Goal: Task Accomplishment & Management: Complete application form

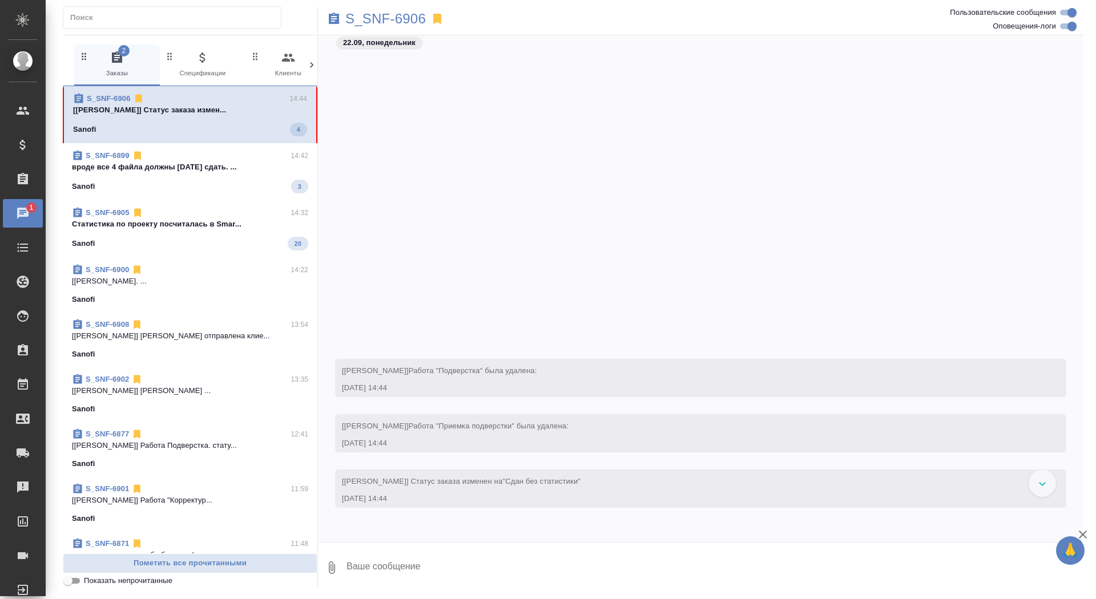
scroll to position [23242, 0]
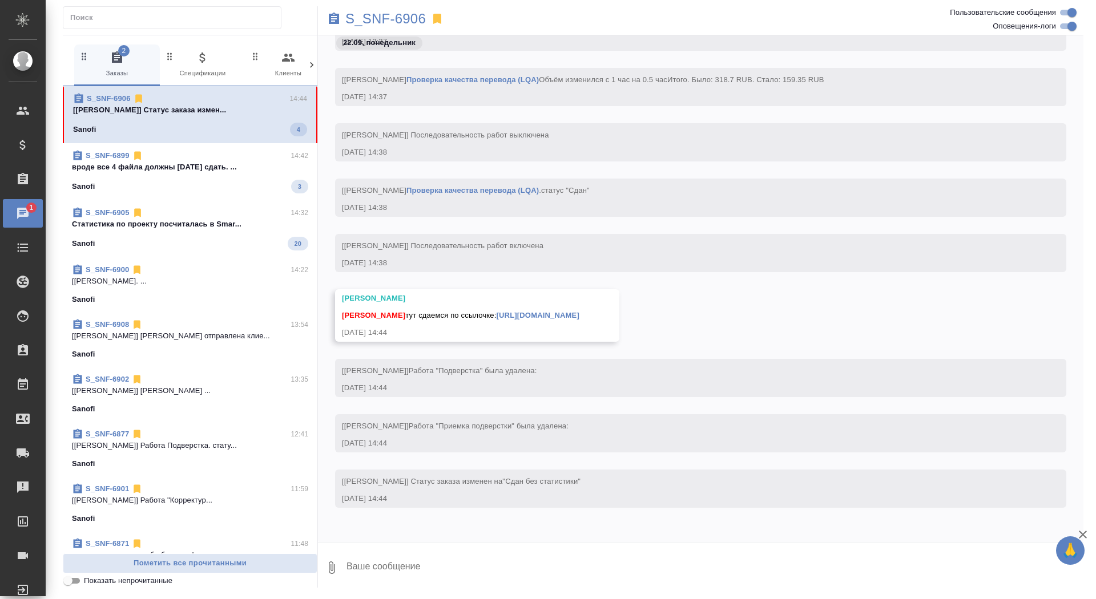
click at [546, 555] on textarea at bounding box center [714, 568] width 738 height 39
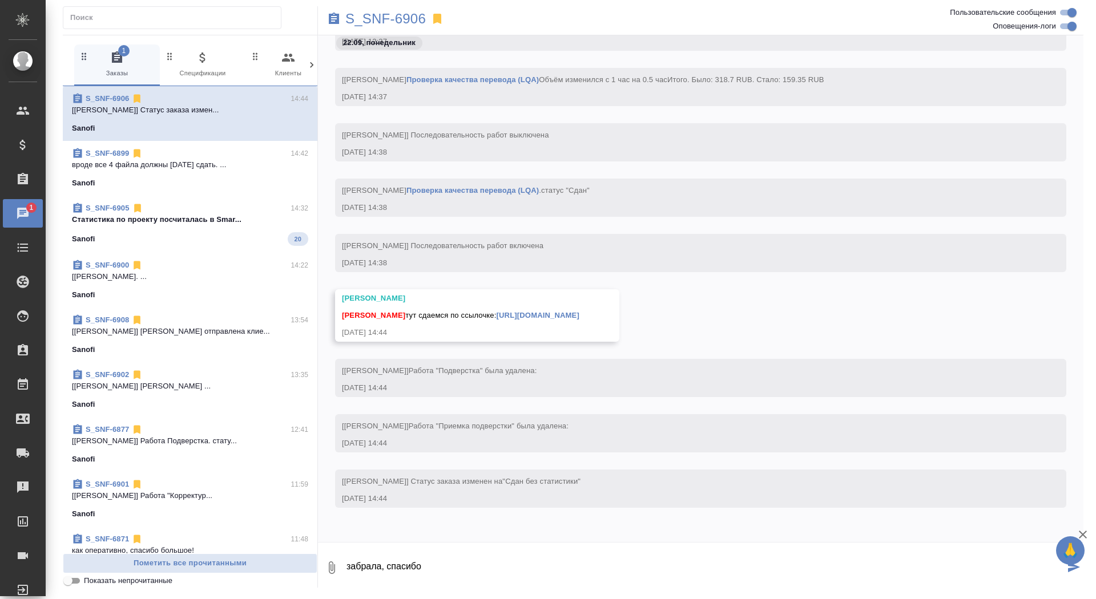
type textarea "забрала, спасибо"
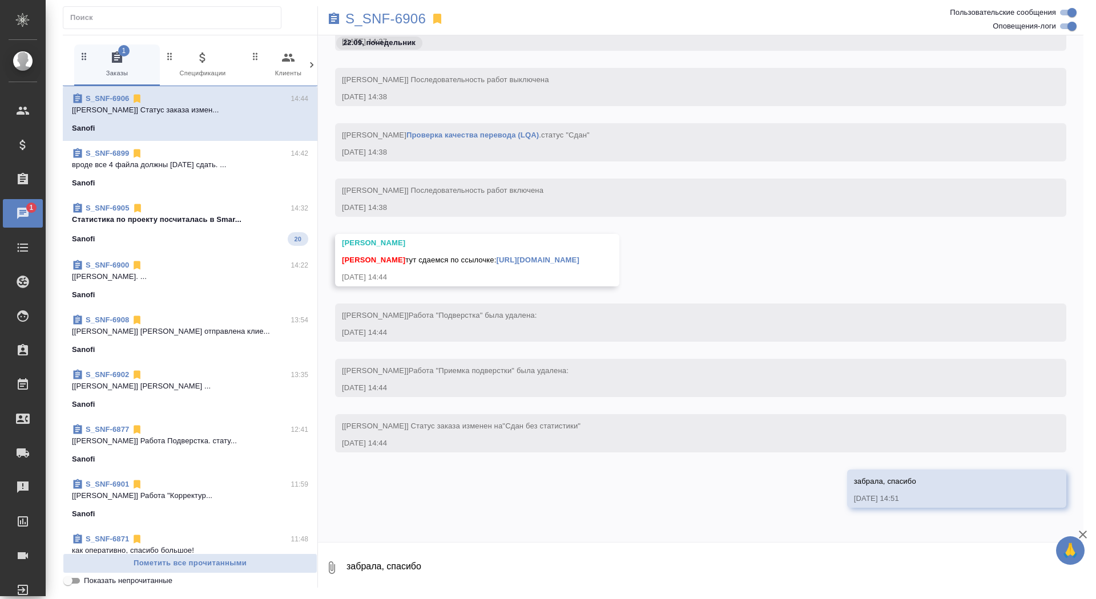
click at [547, 256] on link "https://drive.awatera.com/apps/files/files/10416008?dir=/Shares/Sanofi/Orders/S…" at bounding box center [538, 260] width 83 height 9
click at [394, 21] on p "S_SNF-6906" at bounding box center [385, 18] width 80 height 11
click at [235, 229] on span "S_SNF-6905 14:32 Cтатистика по проекту посчиталась в Smar... Sanofi 20" at bounding box center [190, 224] width 236 height 43
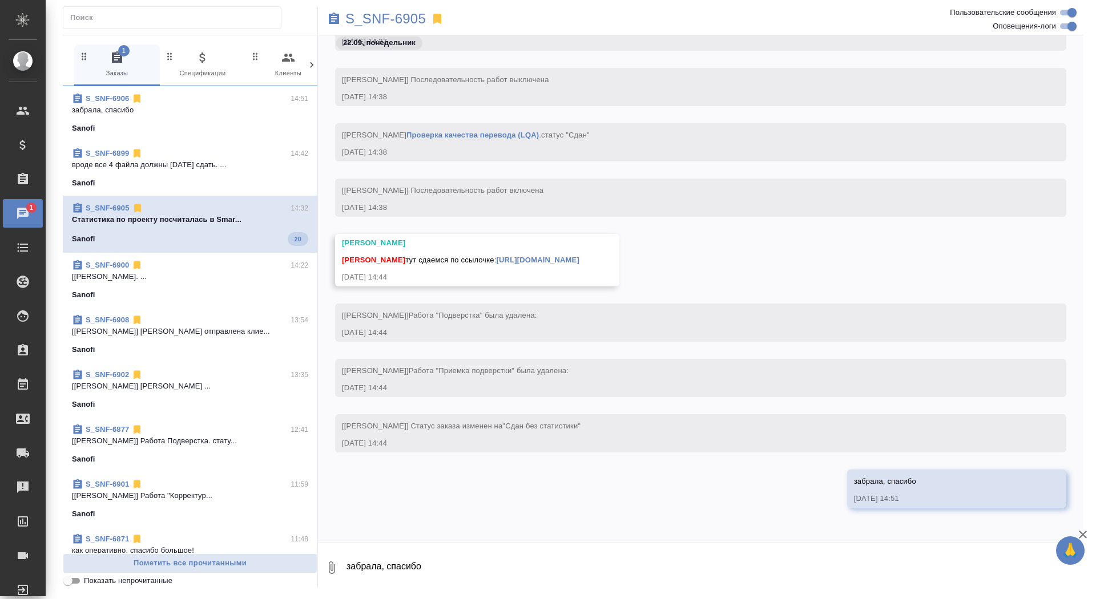
scroll to position [19229, 0]
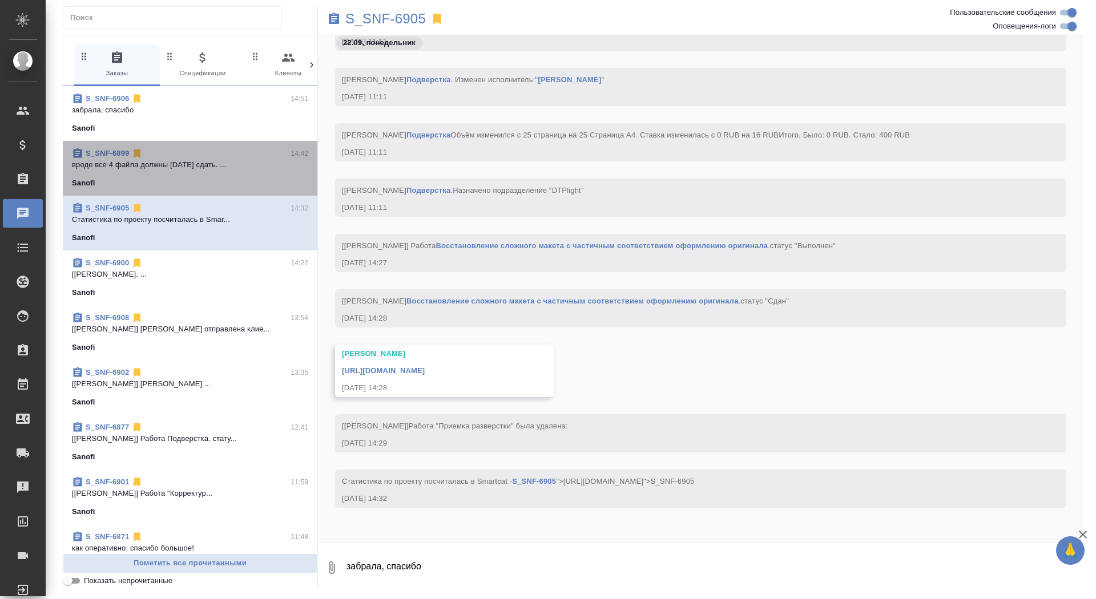
click at [249, 160] on p "вроде все 4 файла должны сегодня сдать. ..." at bounding box center [190, 164] width 236 height 11
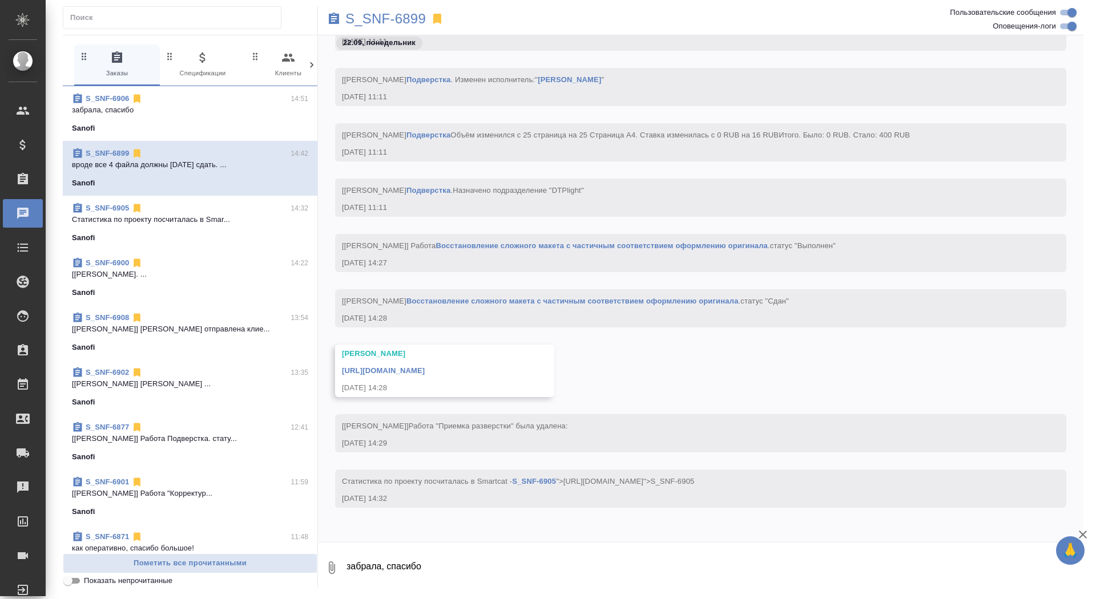
scroll to position [77185, 0]
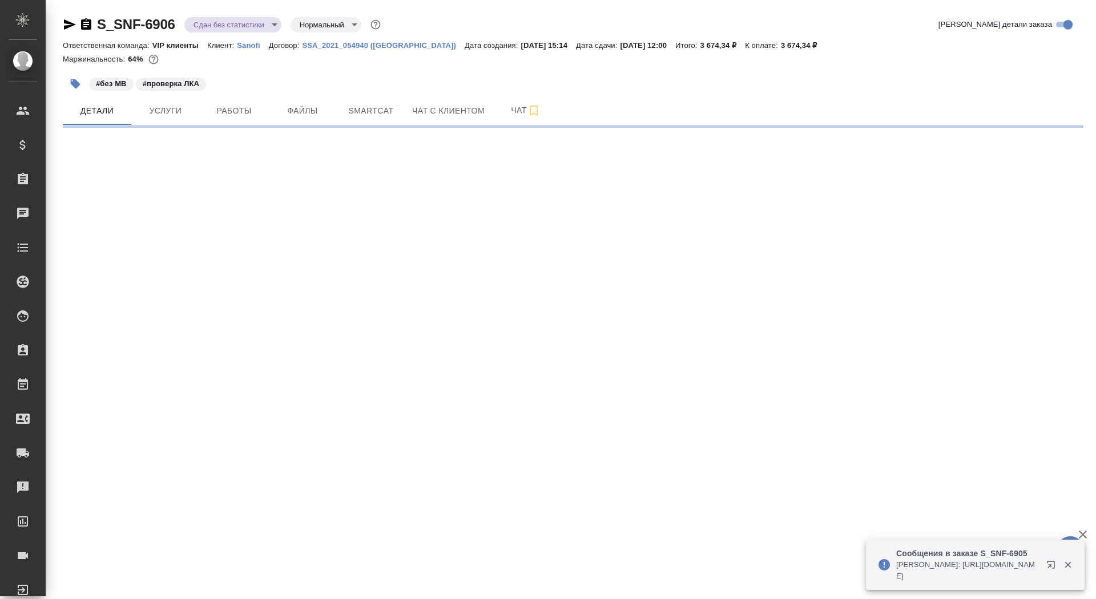
click at [83, 24] on icon "button" at bounding box center [86, 25] width 14 height 14
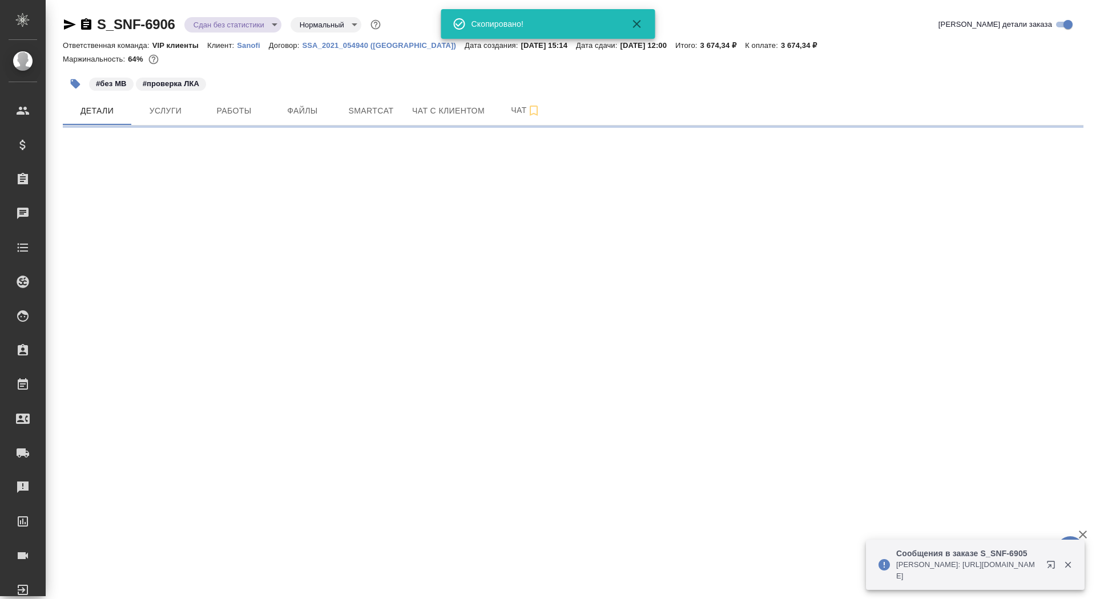
select select "RU"
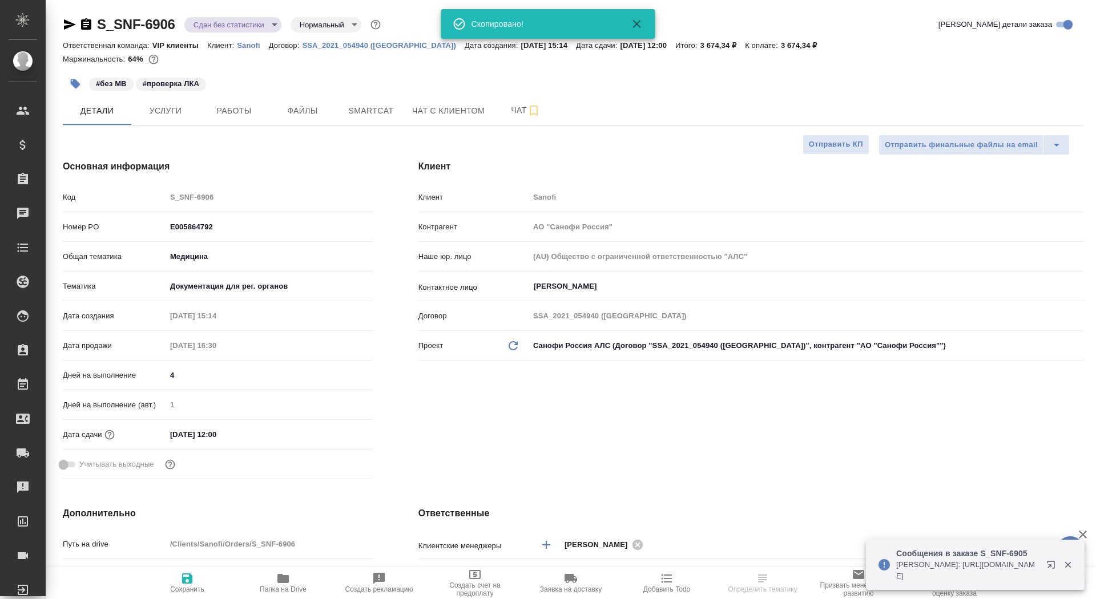
type textarea "x"
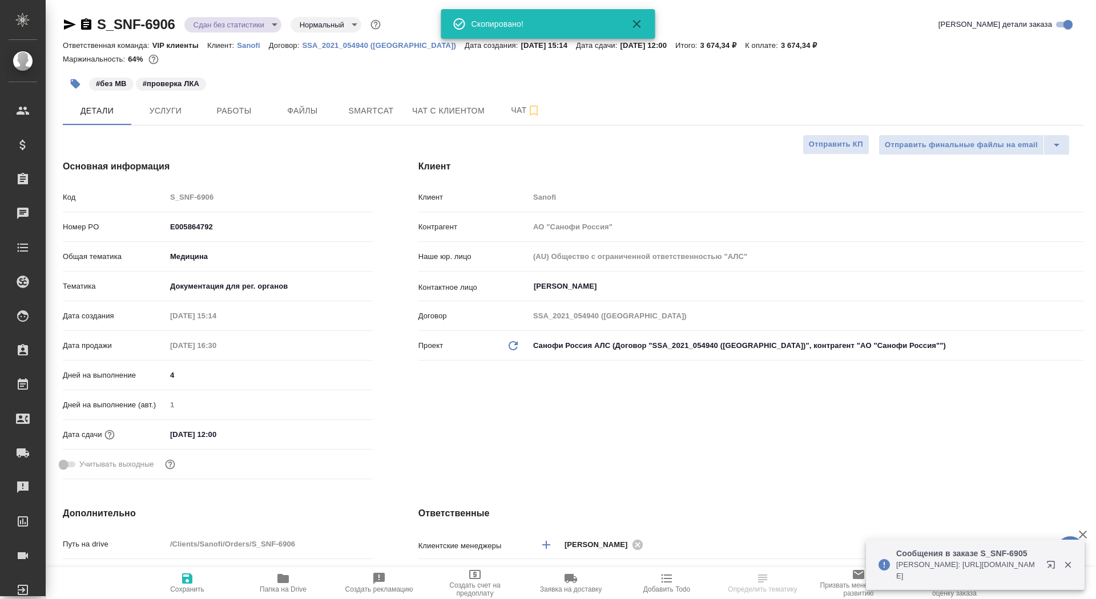
type textarea "x"
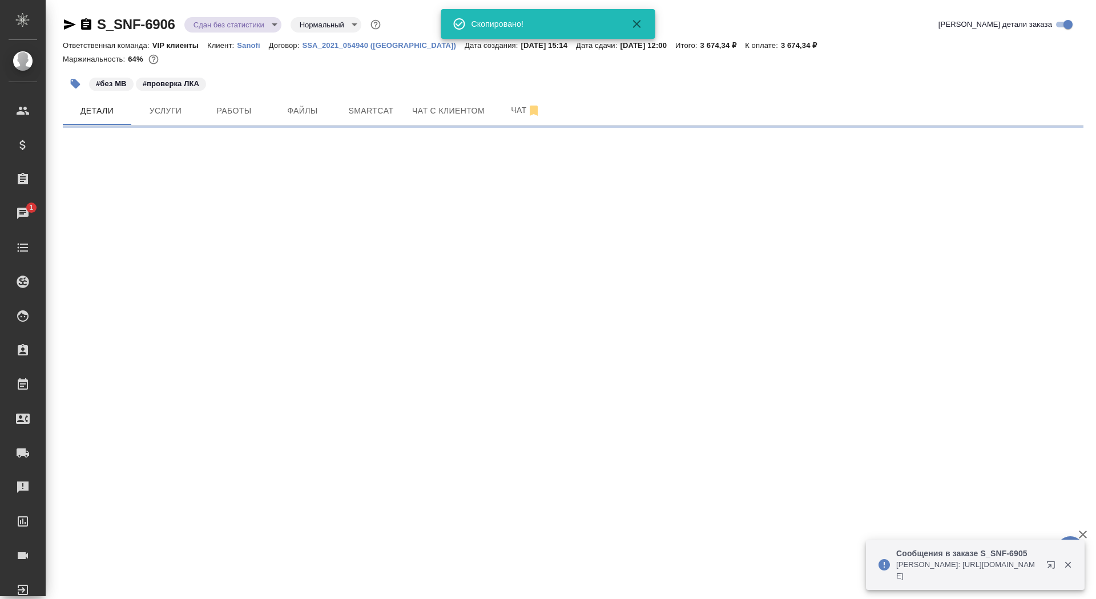
select select "RU"
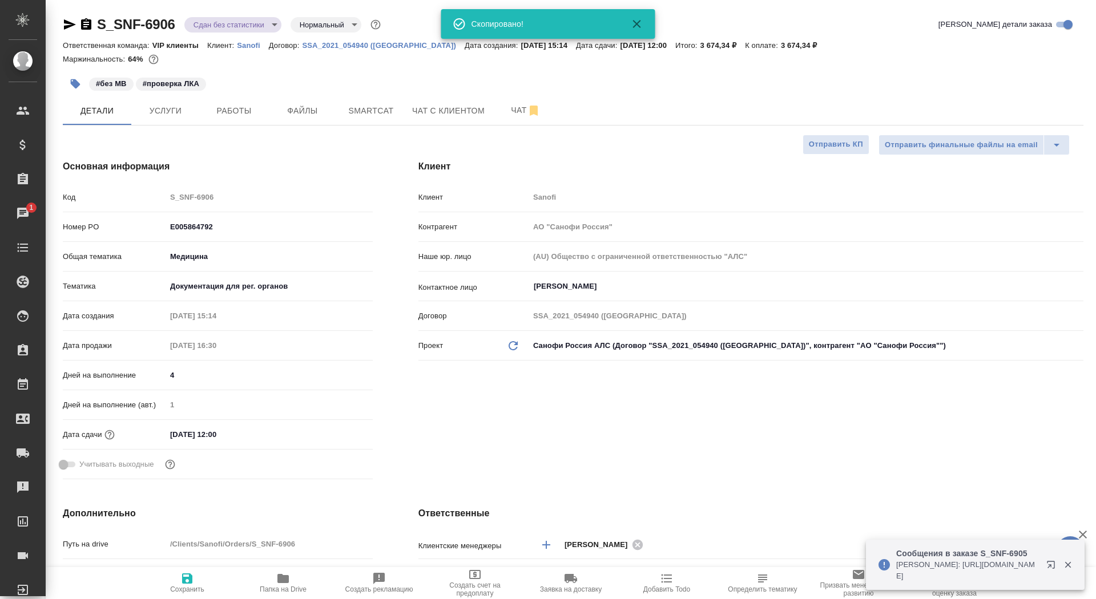
type textarea "x"
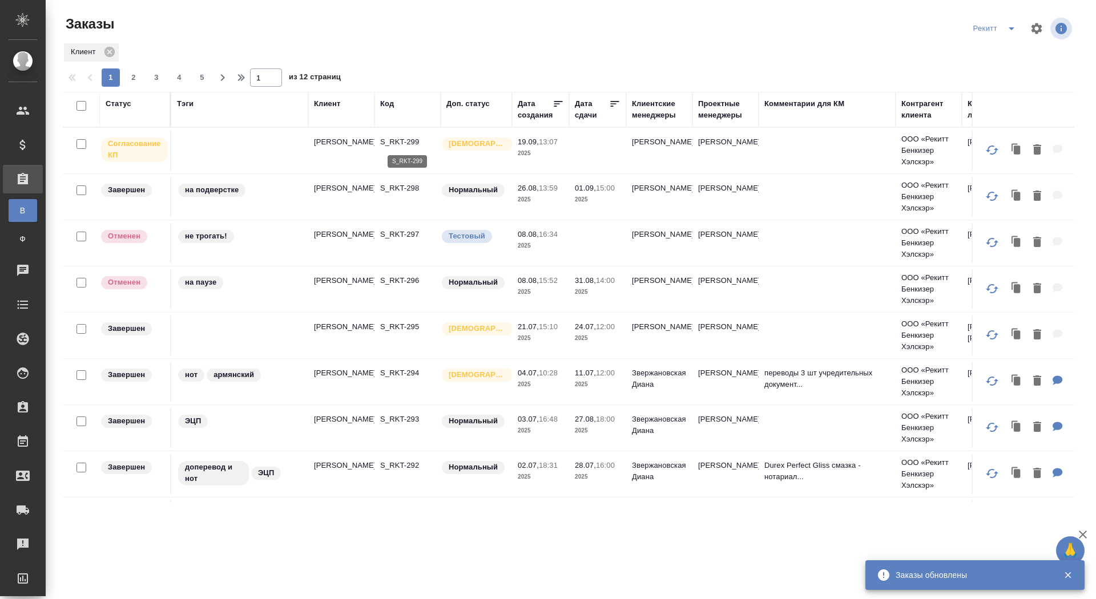
click at [404, 139] on p "S_RKT-299" at bounding box center [407, 141] width 55 height 11
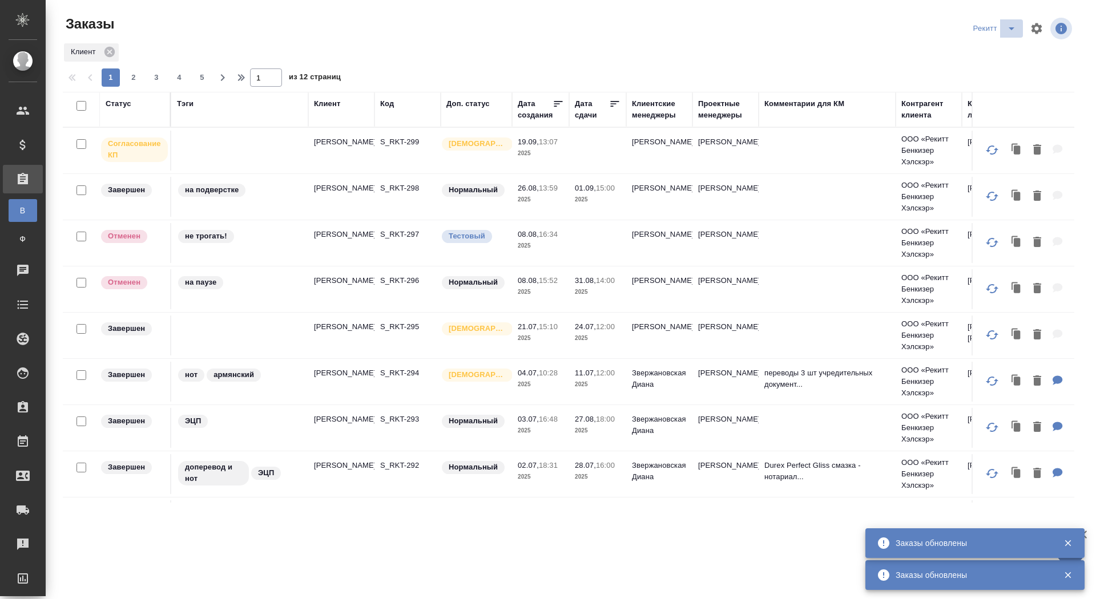
click at [1009, 27] on icon "split button" at bounding box center [1012, 29] width 14 height 14
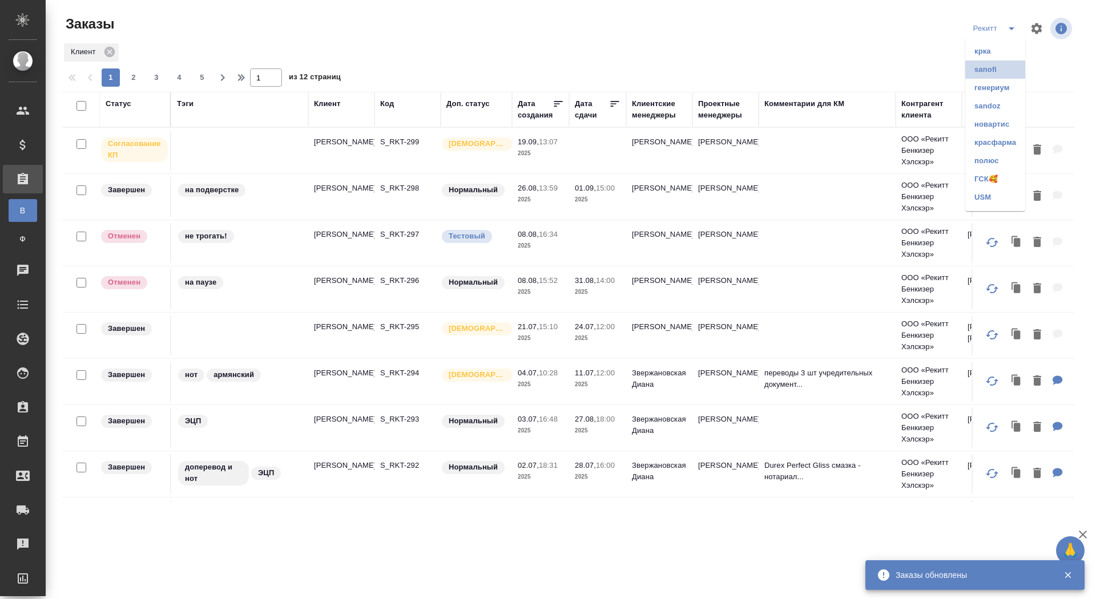
click at [992, 68] on li "sanofi" at bounding box center [995, 70] width 60 height 18
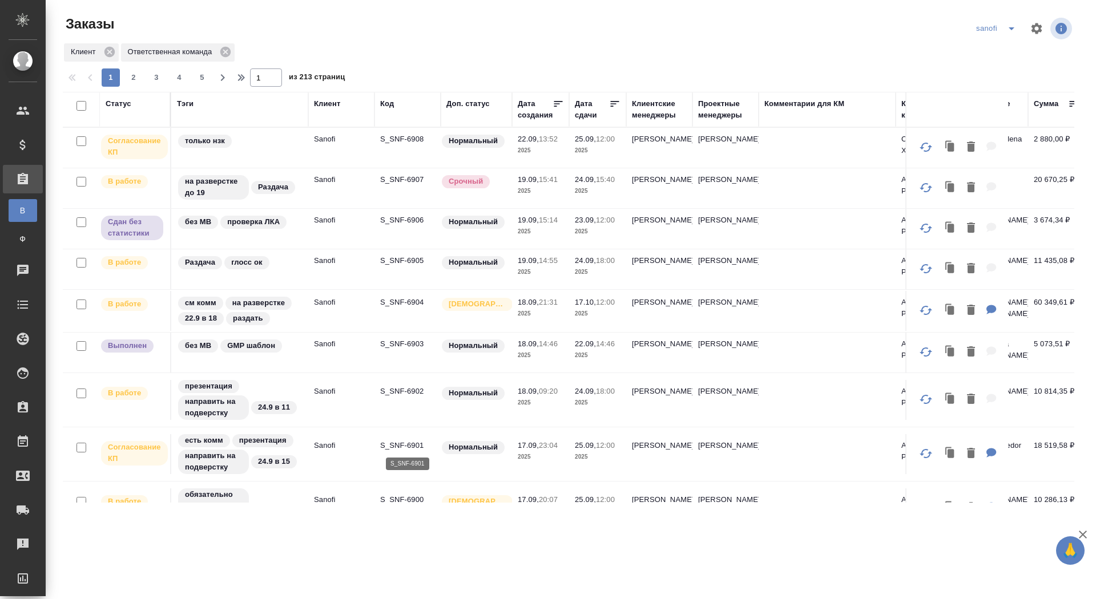
click at [402, 442] on p "S_SNF-6901" at bounding box center [407, 445] width 55 height 11
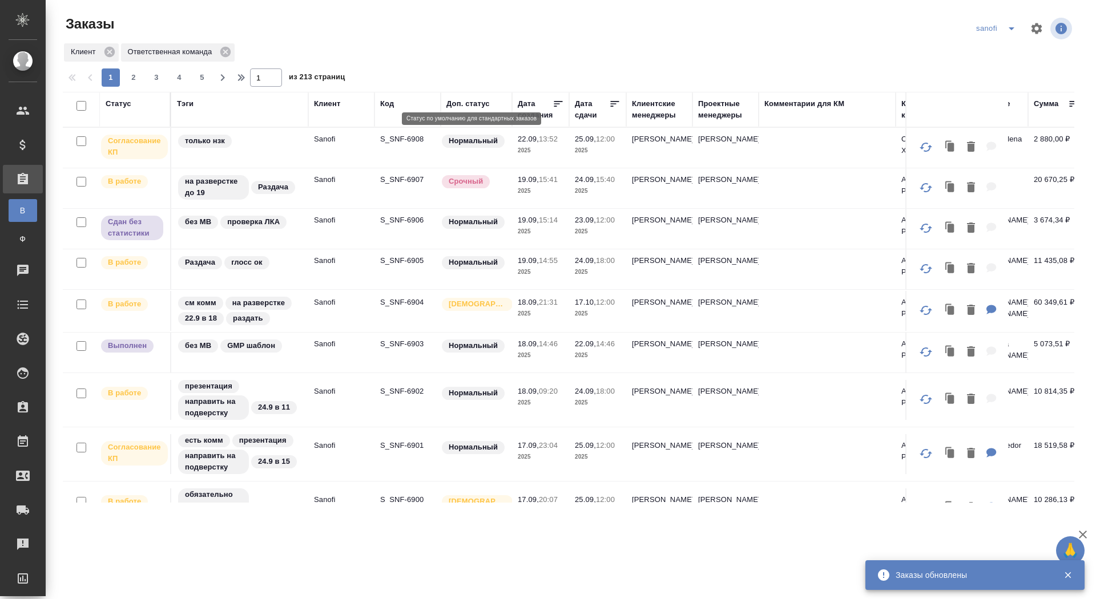
click at [407, 136] on p "S_SNF-6908" at bounding box center [407, 139] width 55 height 11
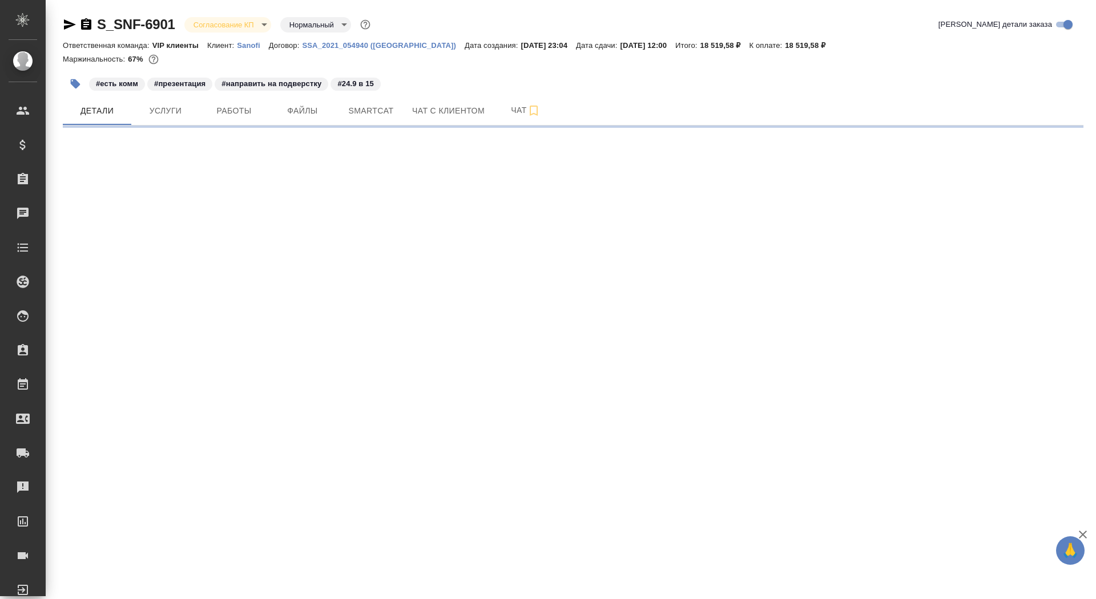
select select "RU"
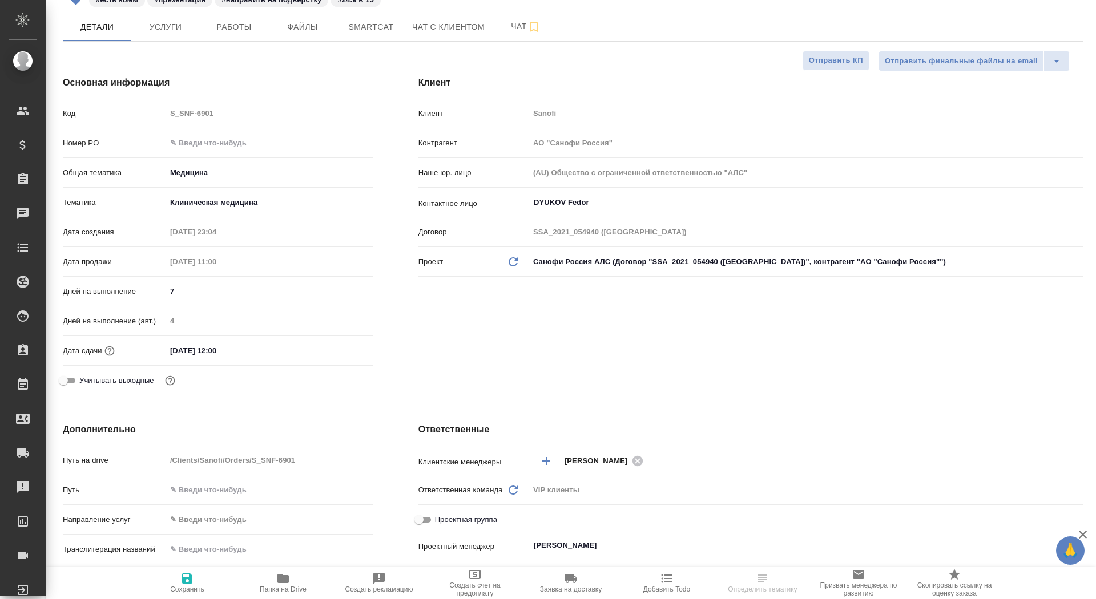
type textarea "x"
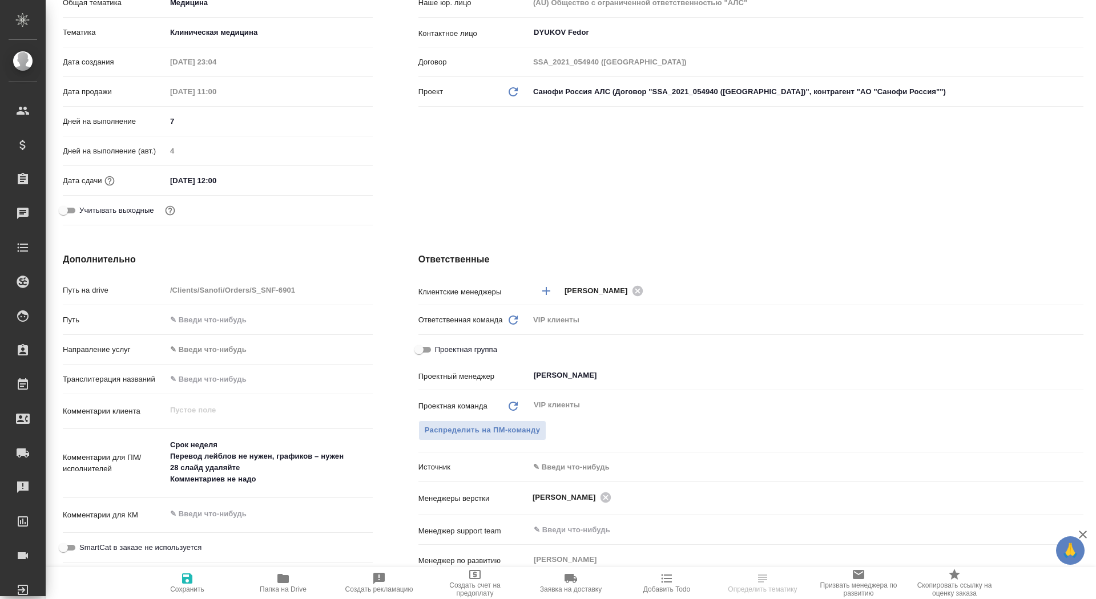
type textarea "x"
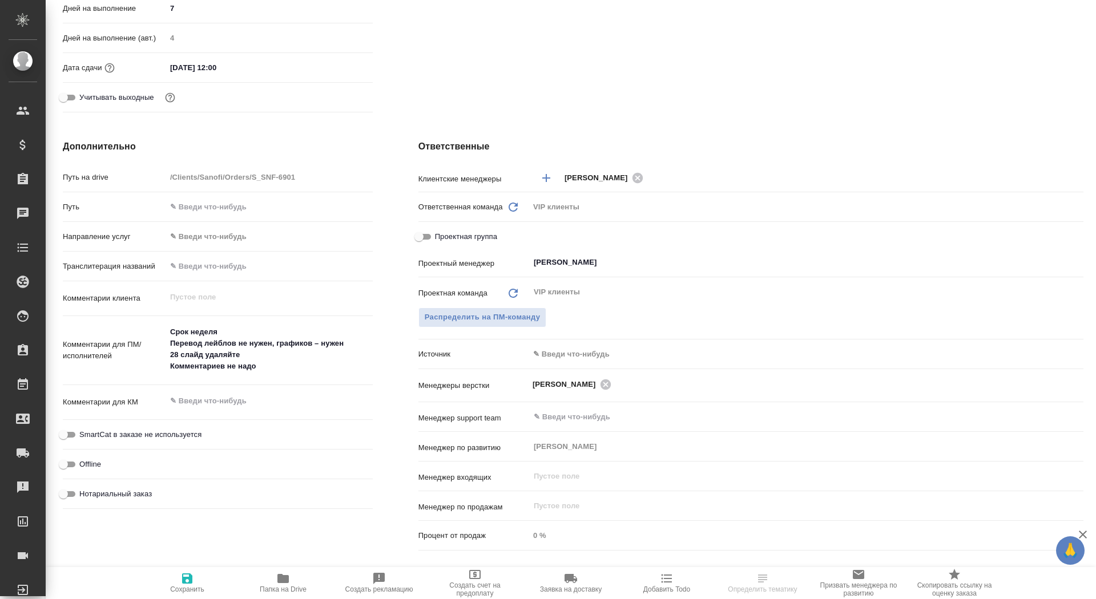
scroll to position [389, 0]
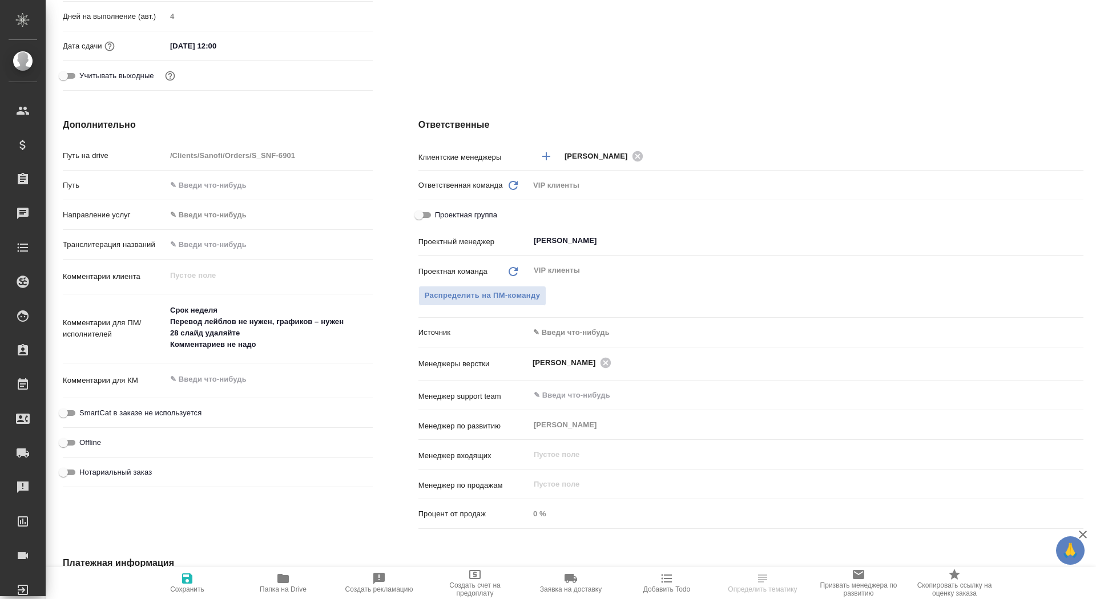
type textarea "x"
click at [203, 386] on textarea at bounding box center [269, 379] width 205 height 19
type textarea "о"
type textarea "x"
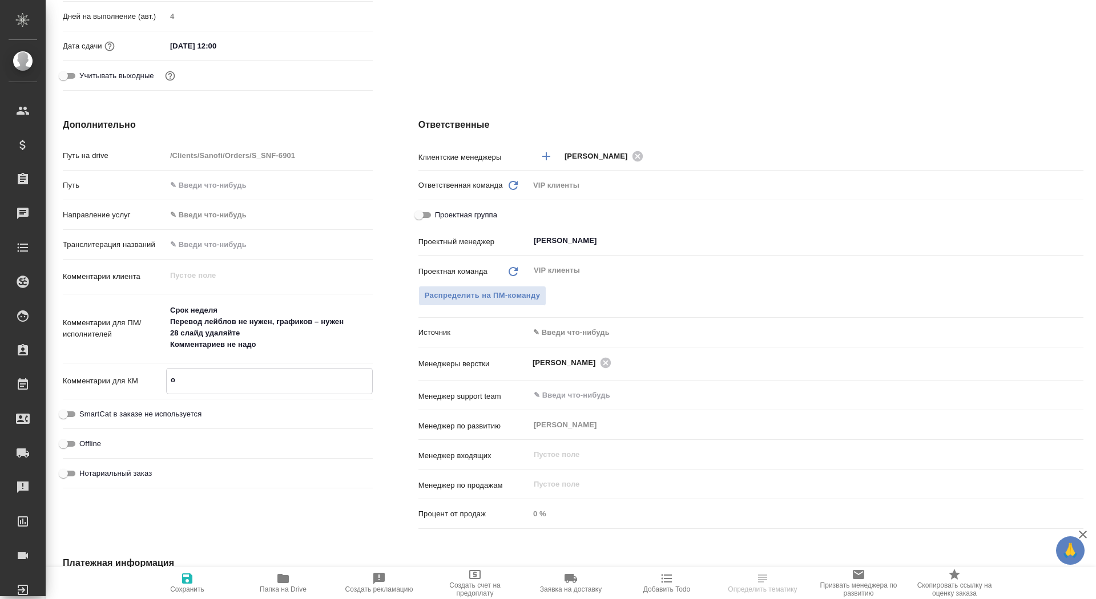
type textarea "x"
type textarea "от"
type textarea "x"
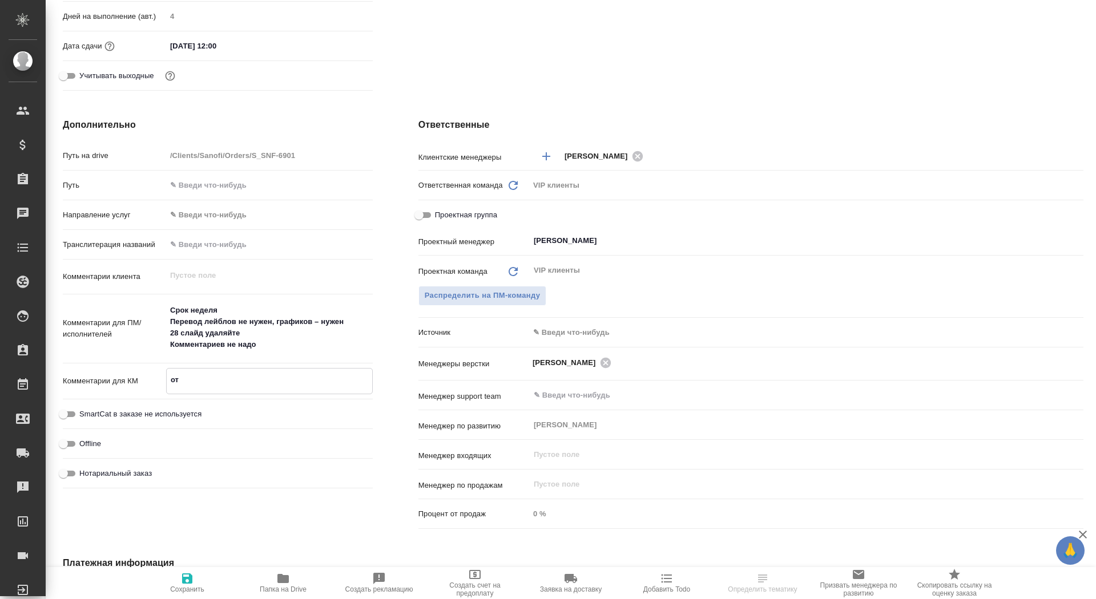
type textarea "x"
type textarea "отб"
type textarea "x"
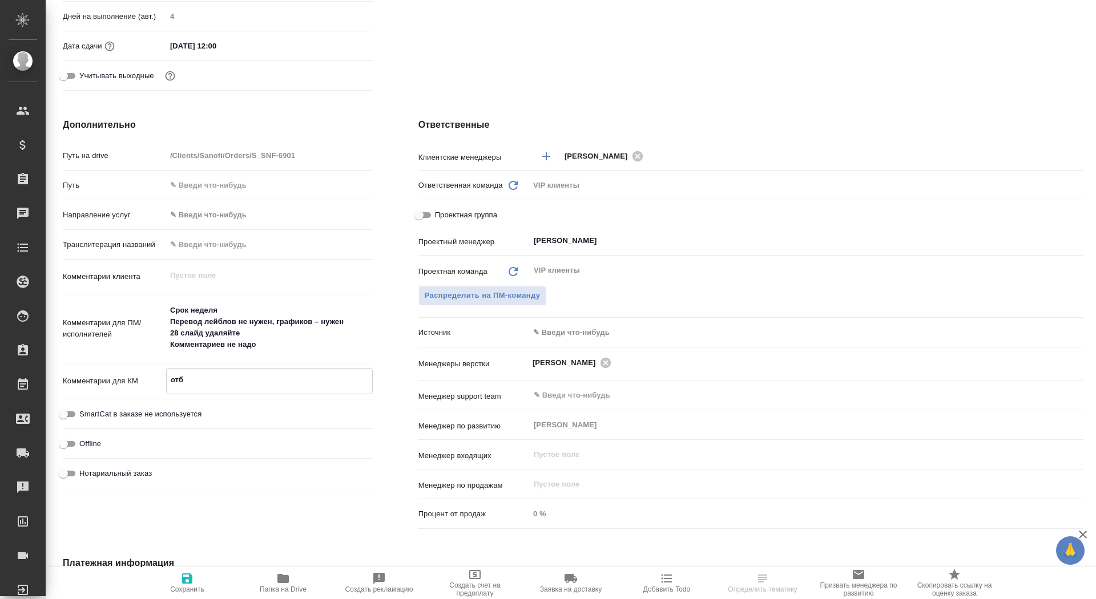
type textarea "x"
type textarea "отби"
type textarea "x"
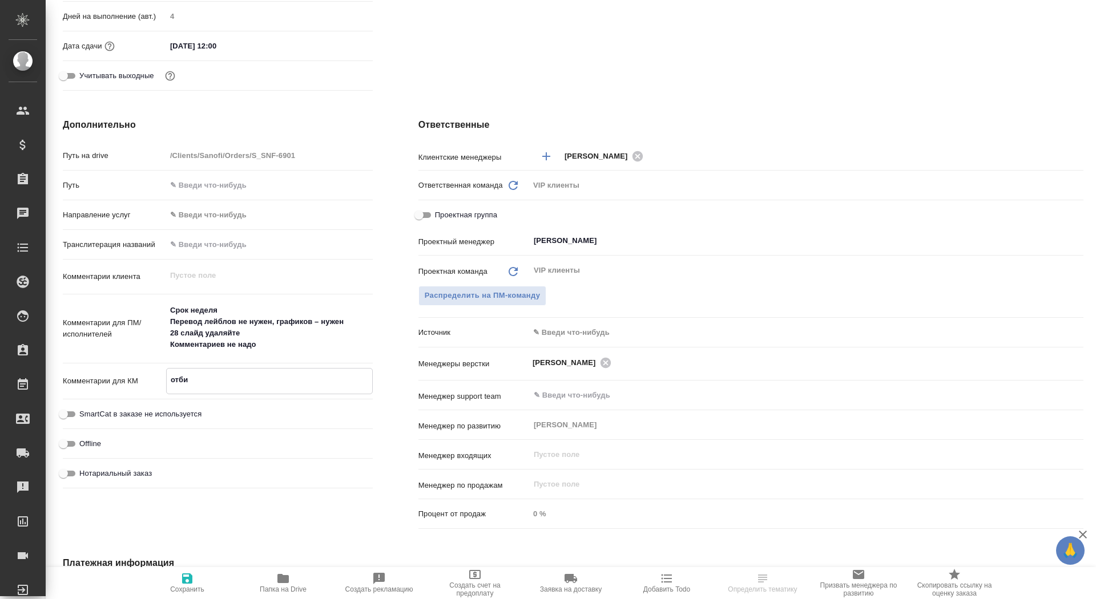
type textarea "отбив"
type textarea "x"
type textarea "отбивк"
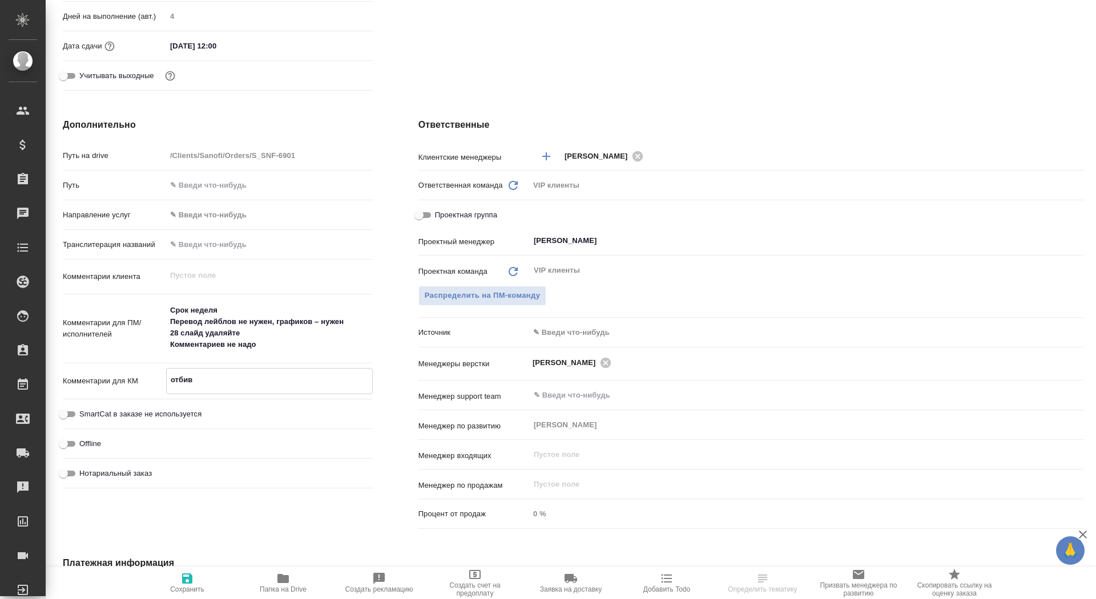
type textarea "x"
type textarea "отбивка"
type textarea "x"
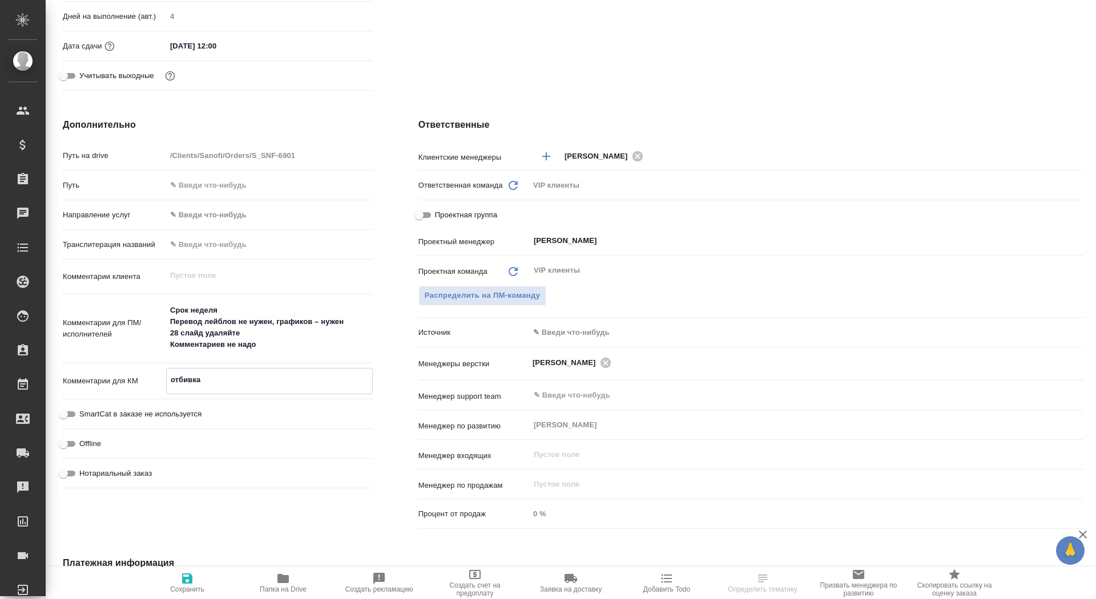
type textarea "отбивка"
type textarea "x"
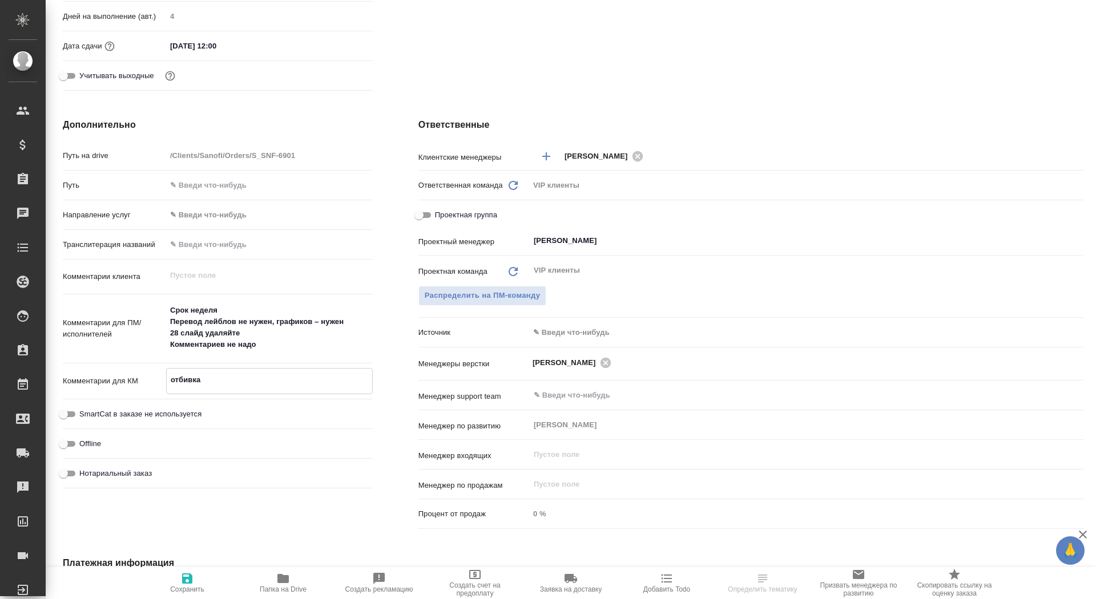
type textarea "x"
type textarea "отбивка е"
type textarea "x"
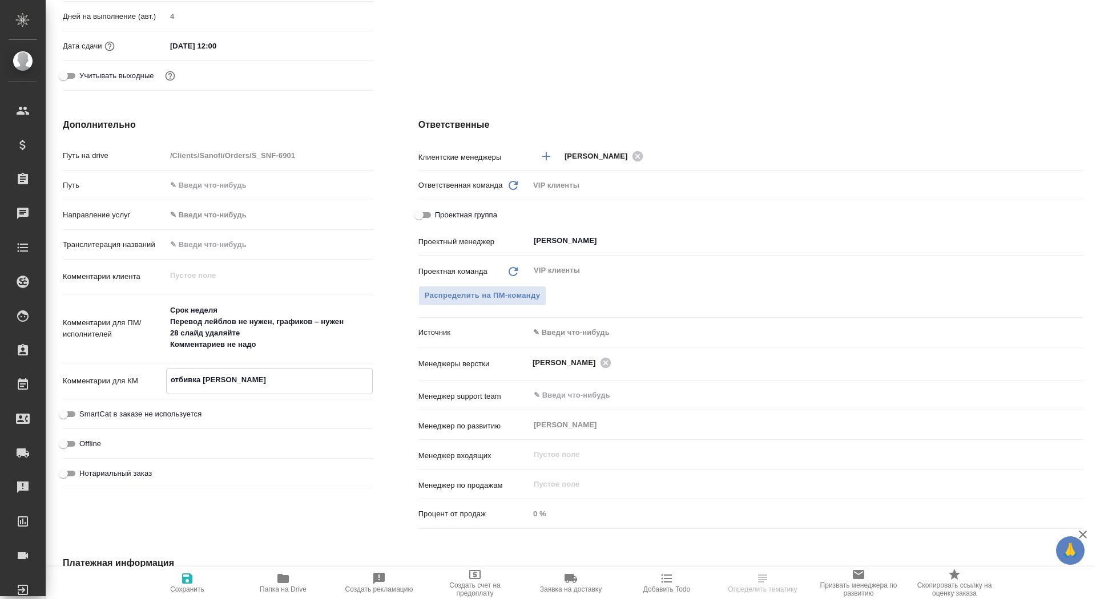
type textarea "отбивка ес"
type textarea "x"
type textarea "отбивка ест"
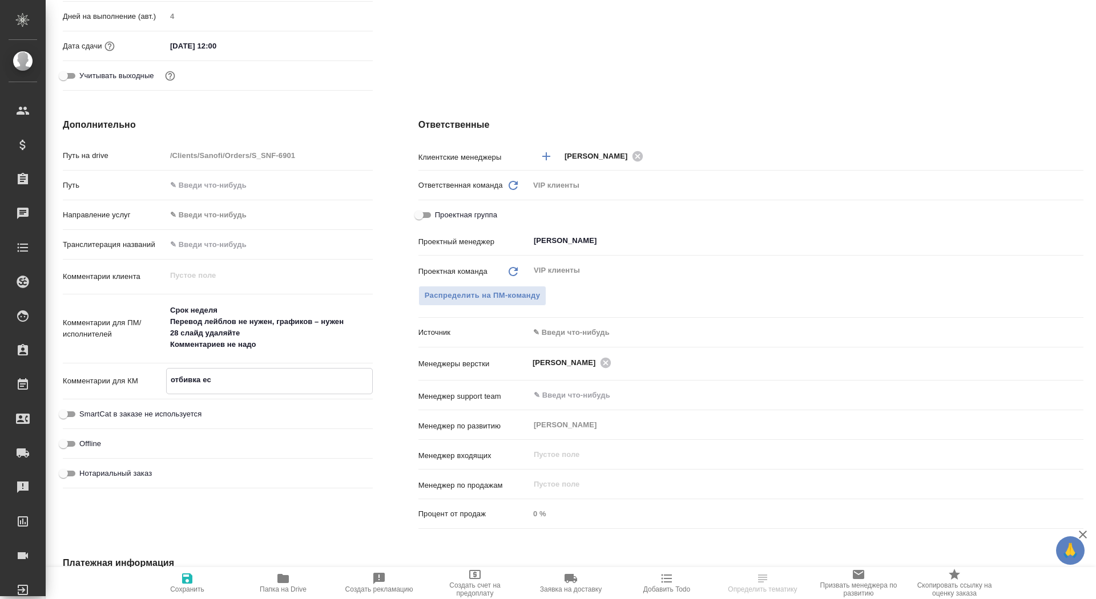
type textarea "x"
type textarea "отбивка есть"
type textarea "x"
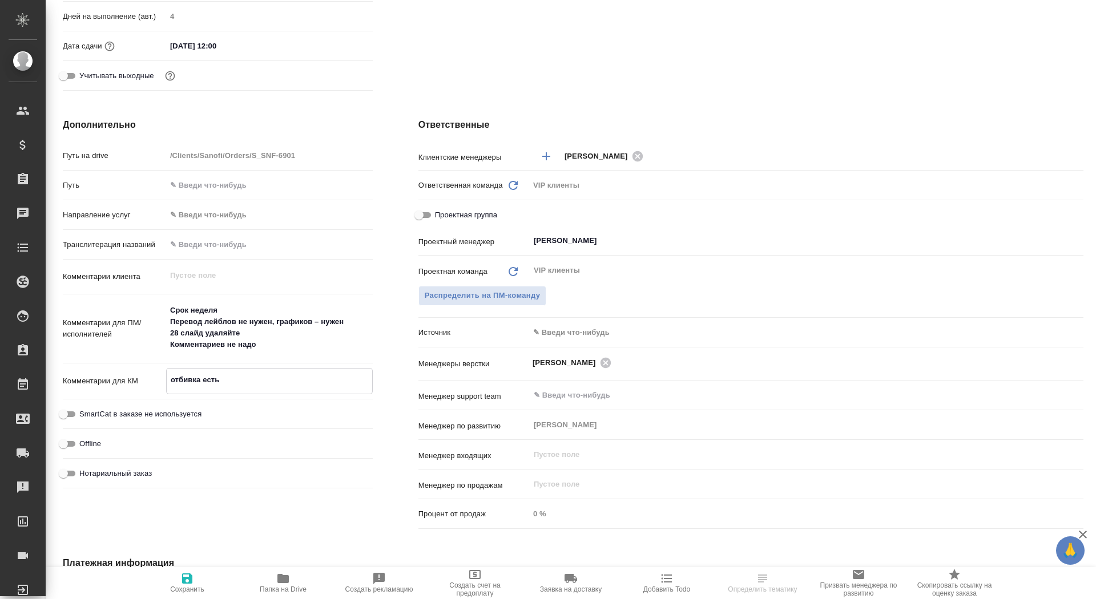
type textarea "x"
type textarea "отбивка есть,"
type textarea "x"
type textarea "отбивка есть,"
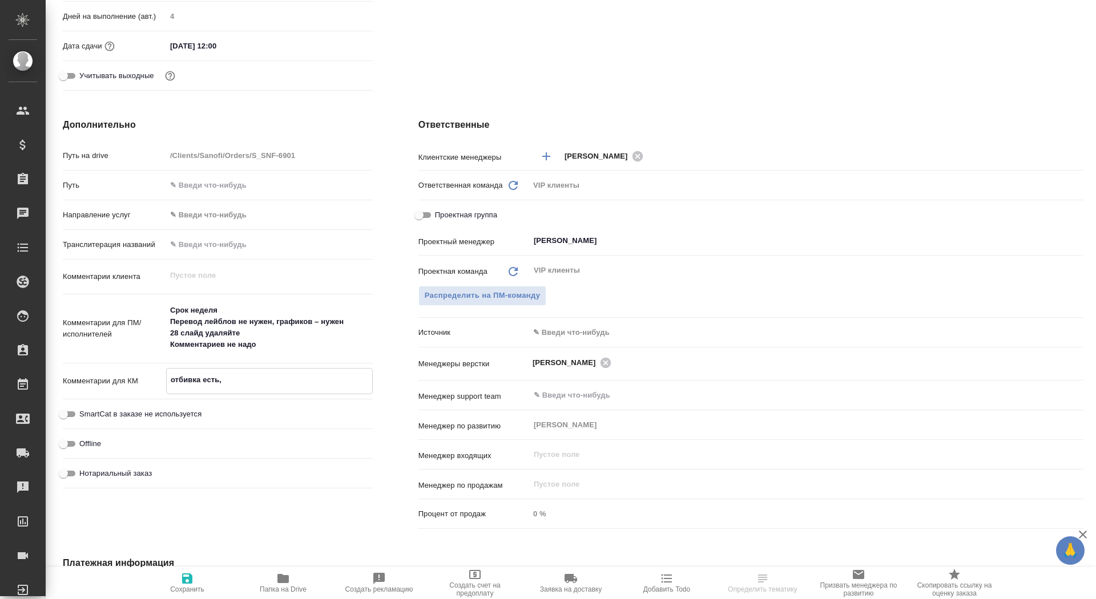
type textarea "x"
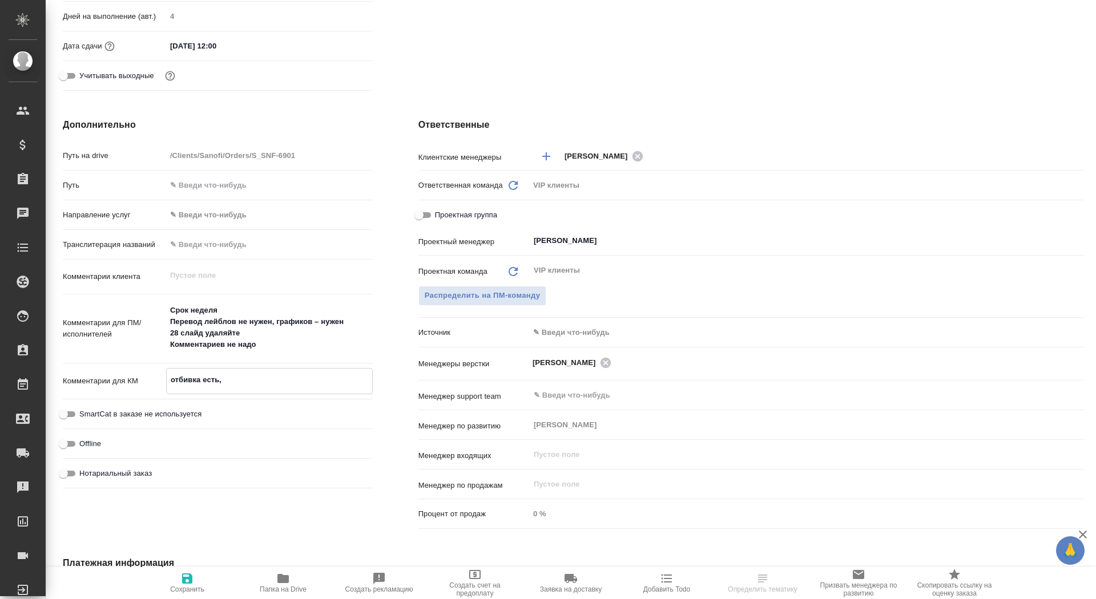
type textarea "отбивка есть, ж"
type textarea "x"
type textarea "отбивка есть, жд"
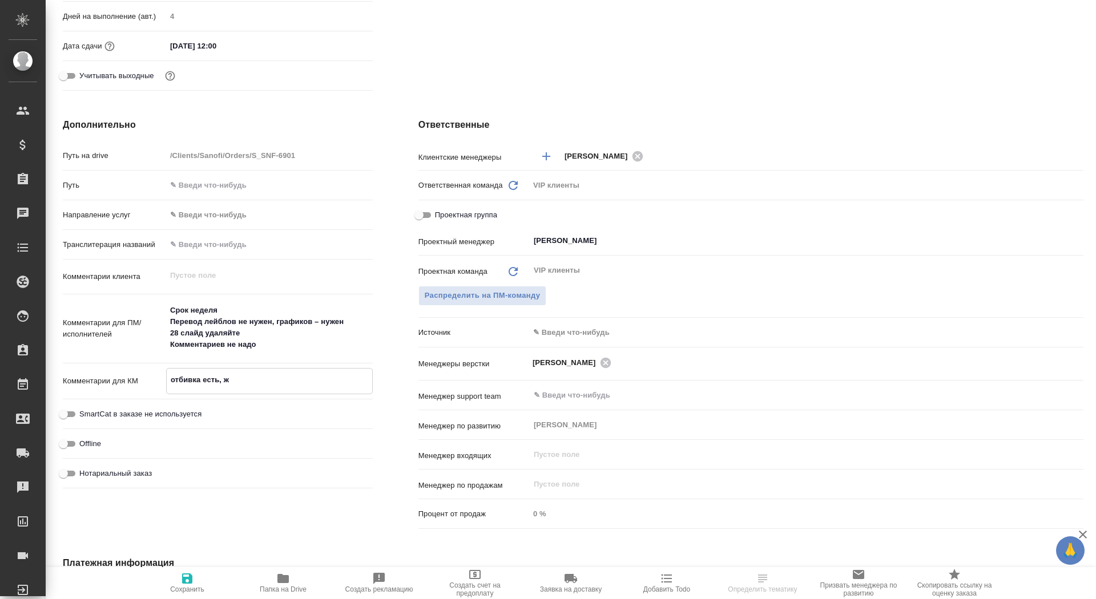
type textarea "x"
type textarea "отбивка есть, жду"
type textarea "x"
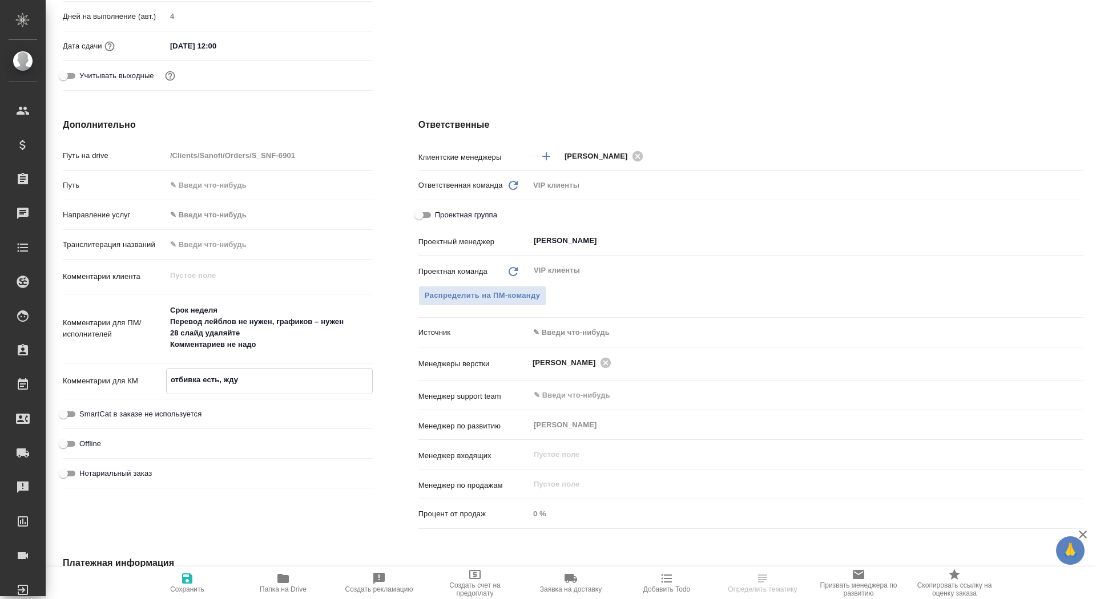
type textarea "x"
type textarea "отбивка есть, жду"
type textarea "x"
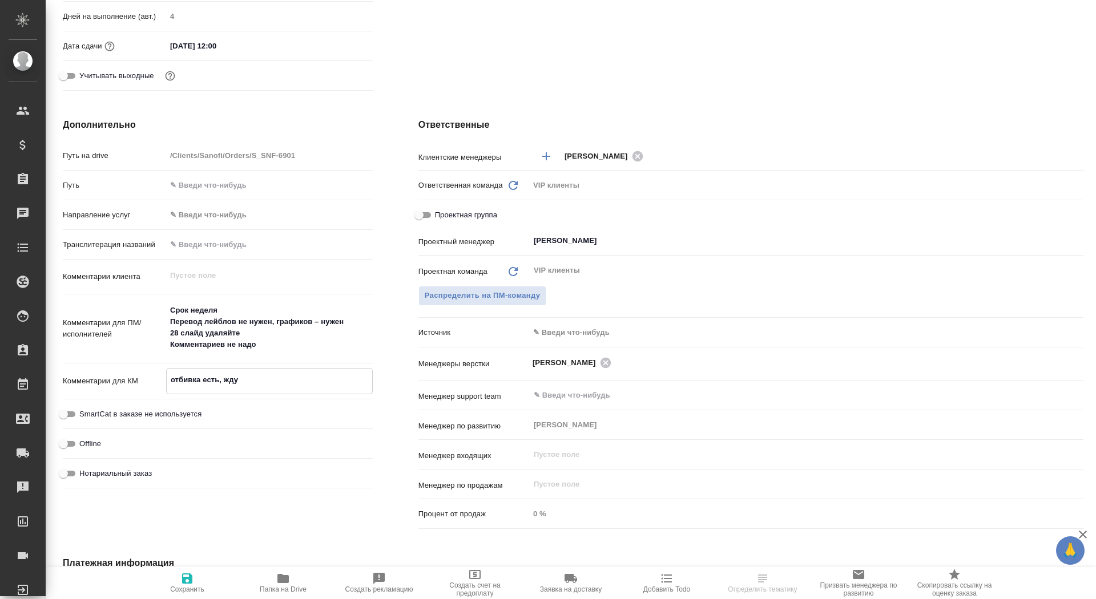
type textarea "x"
type textarea "отбивка есть, жду Р"
type textarea "x"
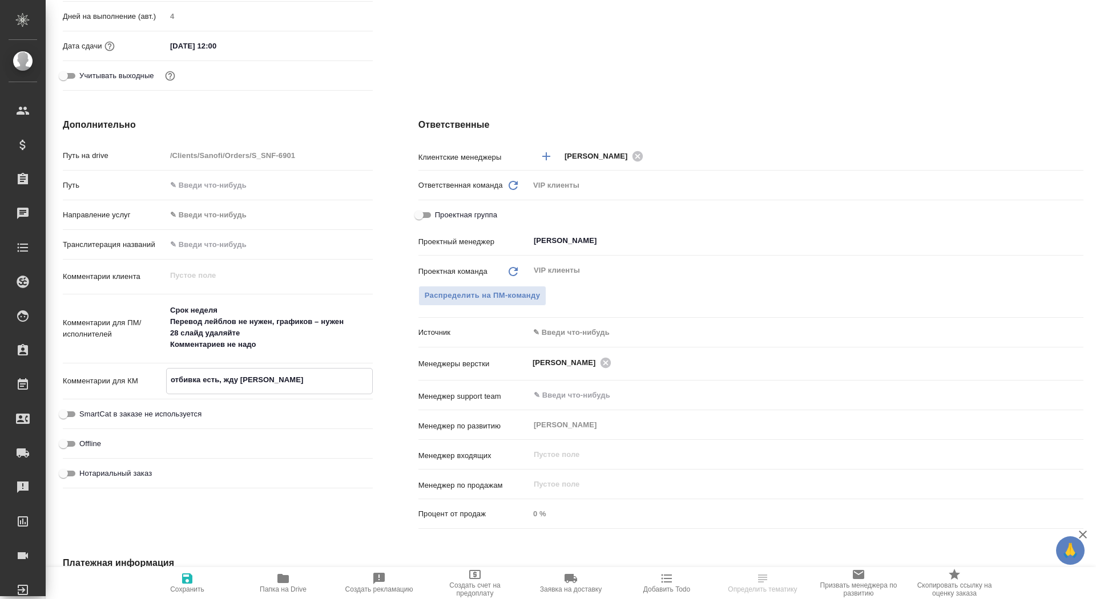
type textarea "отбивка есть, жду РО"
type textarea "x"
type textarea "отбивка есть, жду РО"
type textarea "x"
click at [198, 599] on button "Сохранить" at bounding box center [187, 583] width 96 height 32
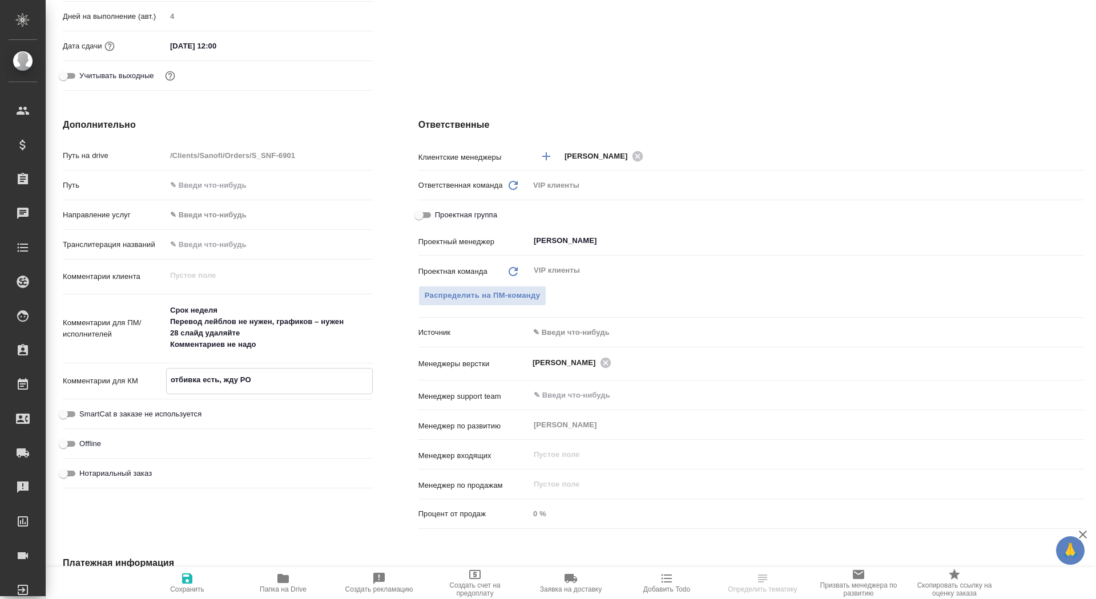
type textarea "x"
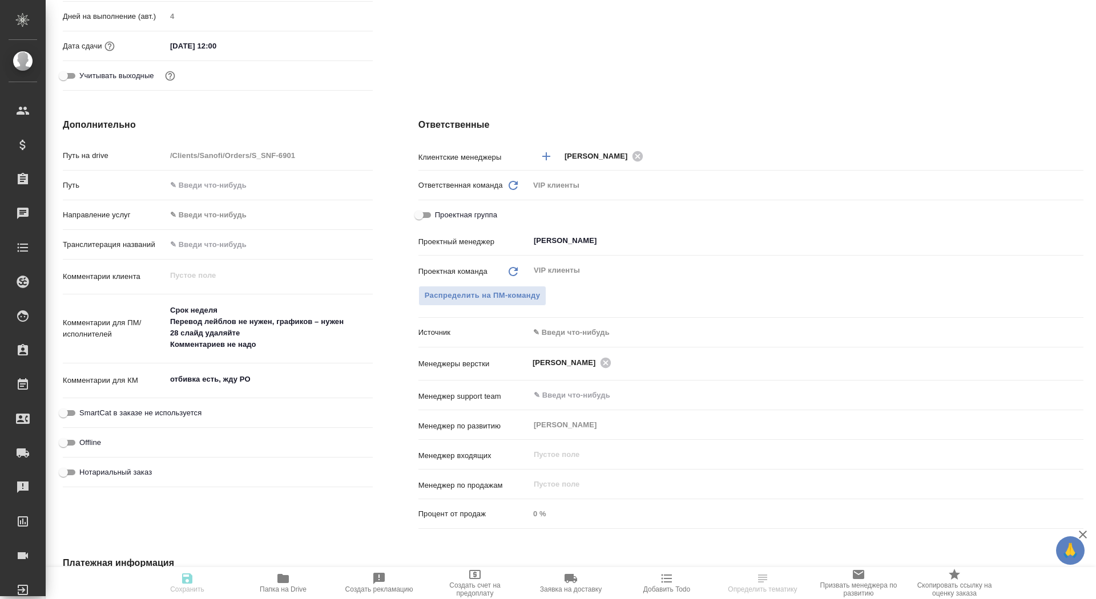
type textarea "x"
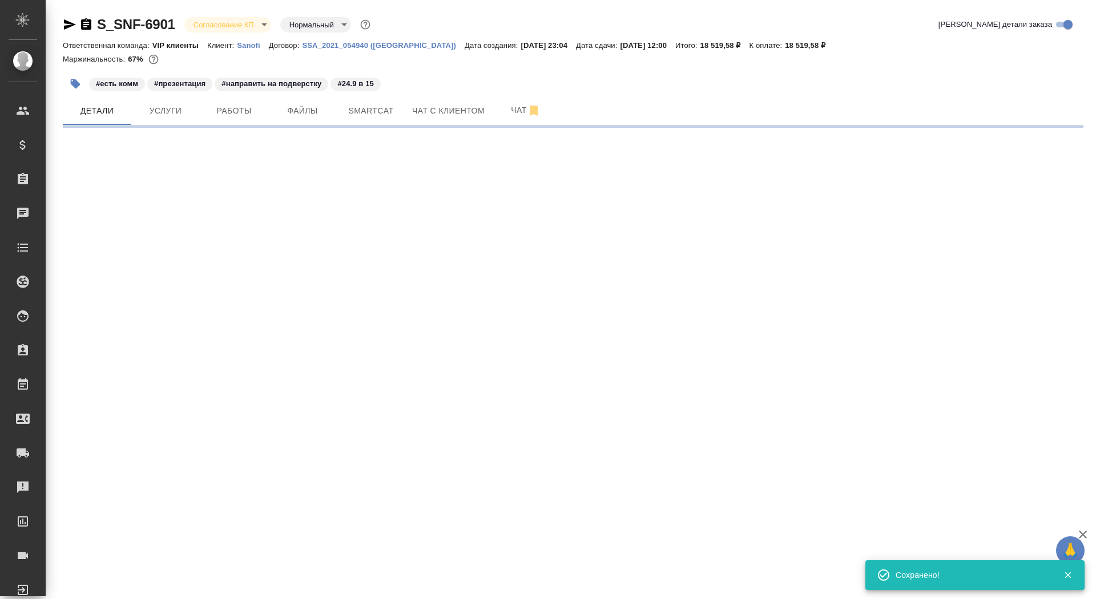
scroll to position [0, 0]
select select "RU"
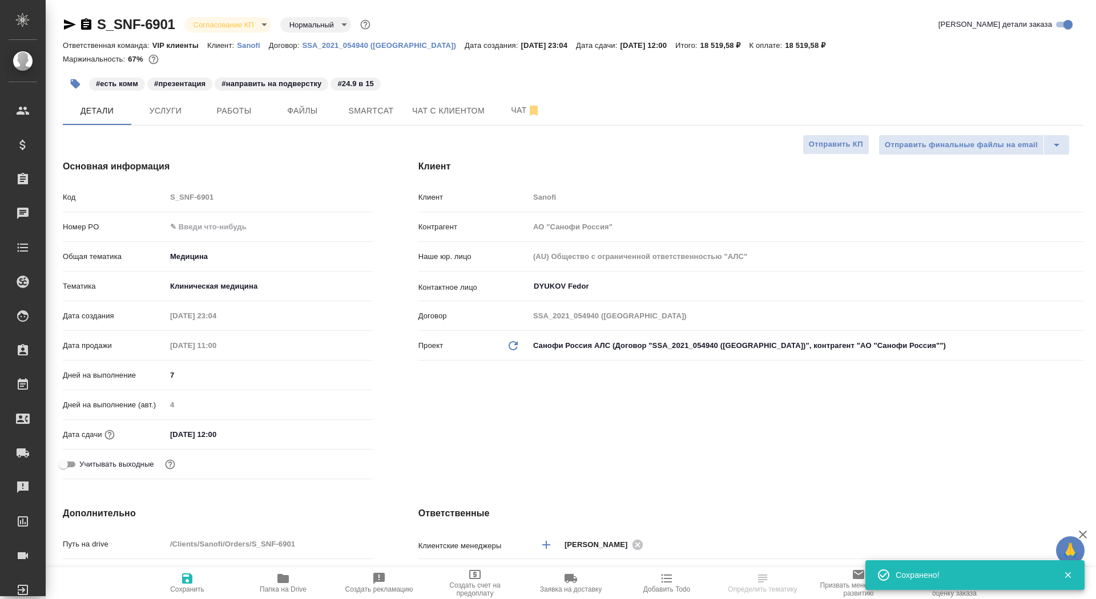
type textarea "x"
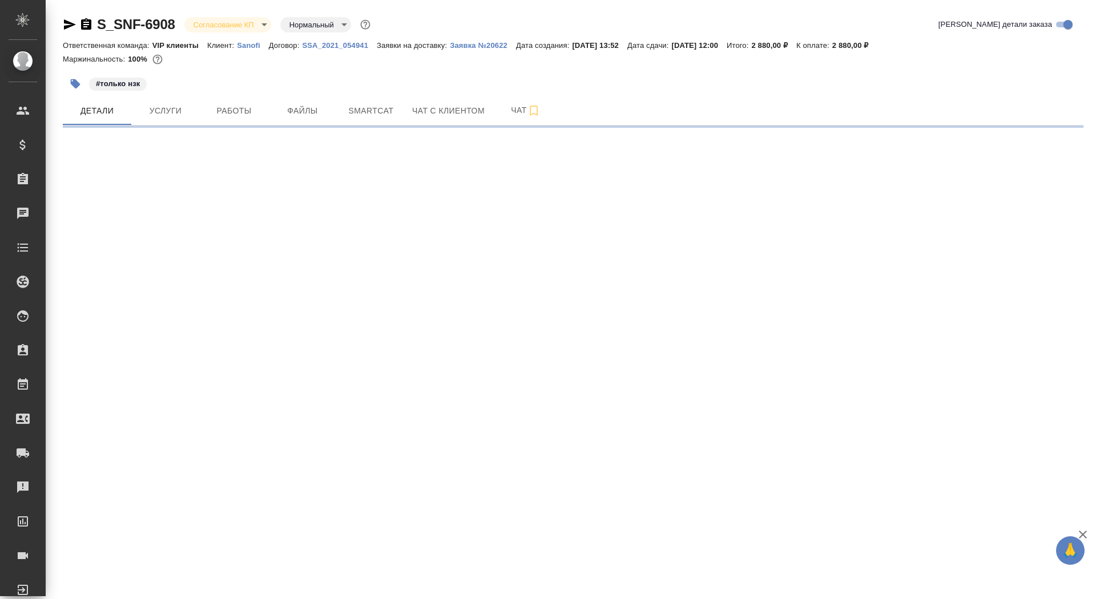
select select "RU"
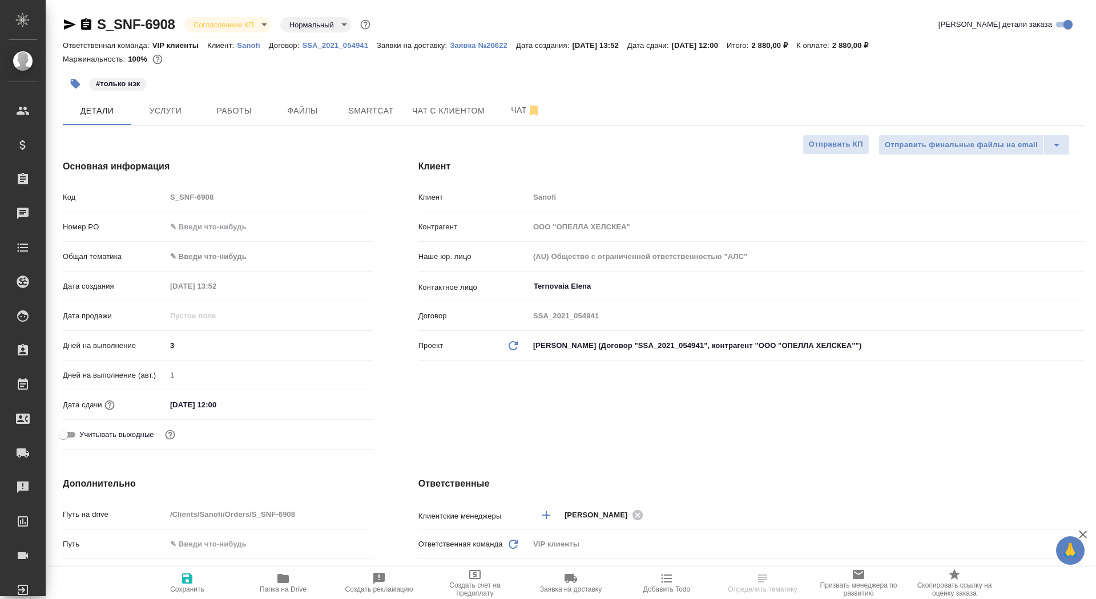
type textarea "x"
click at [574, 280] on input "Ternovaia Elena" at bounding box center [787, 287] width 509 height 14
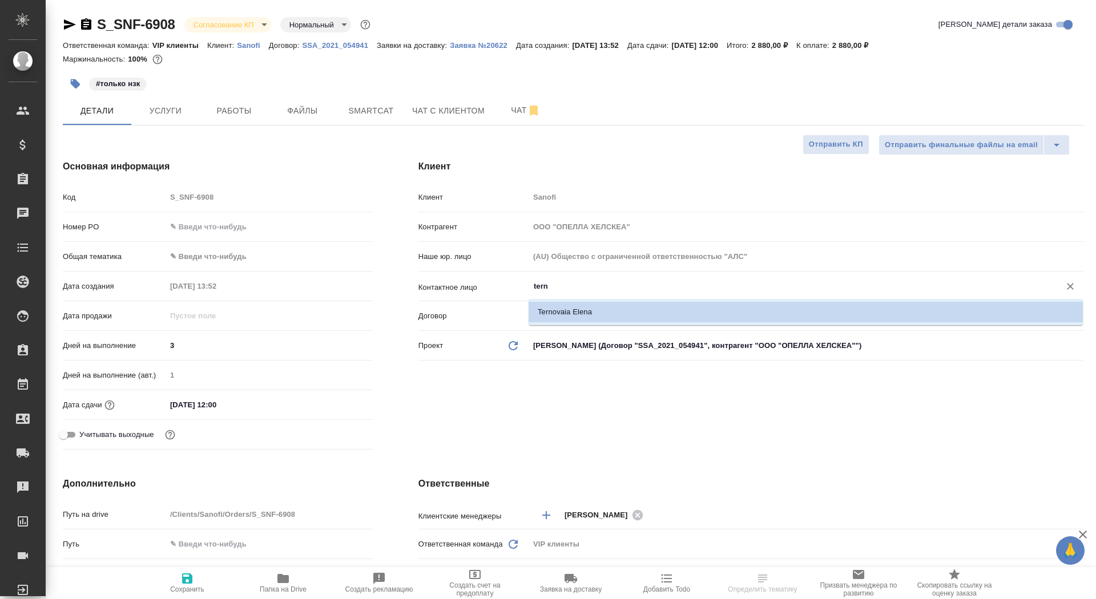
click at [612, 311] on li "Ternovaia Elena" at bounding box center [806, 312] width 554 height 21
type input "Ternovaia Elena"
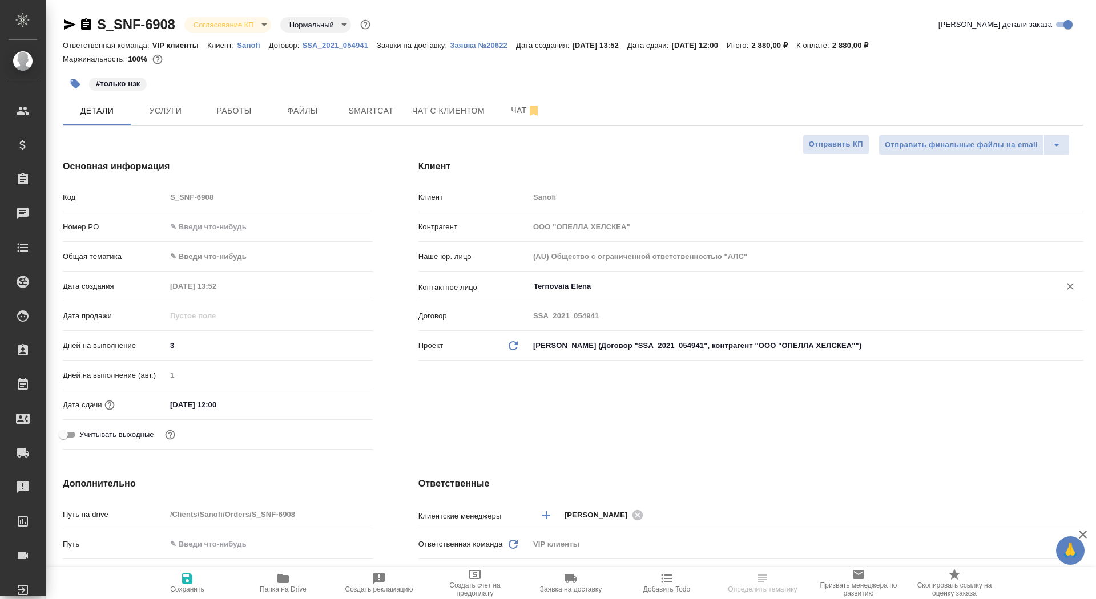
click at [176, 578] on span "Сохранить" at bounding box center [187, 583] width 82 height 22
type textarea "x"
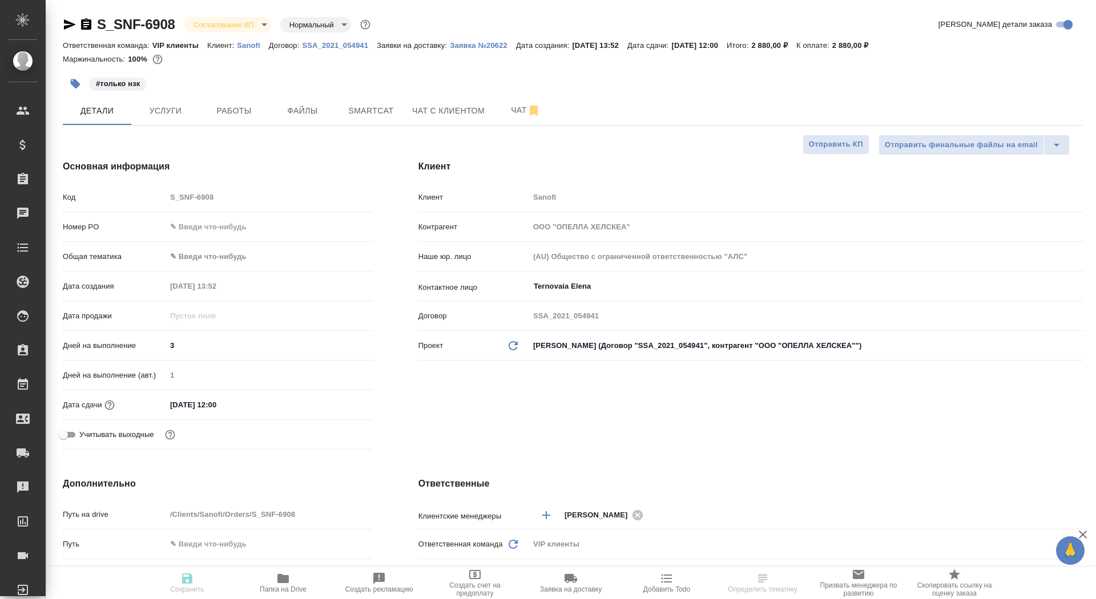
type textarea "x"
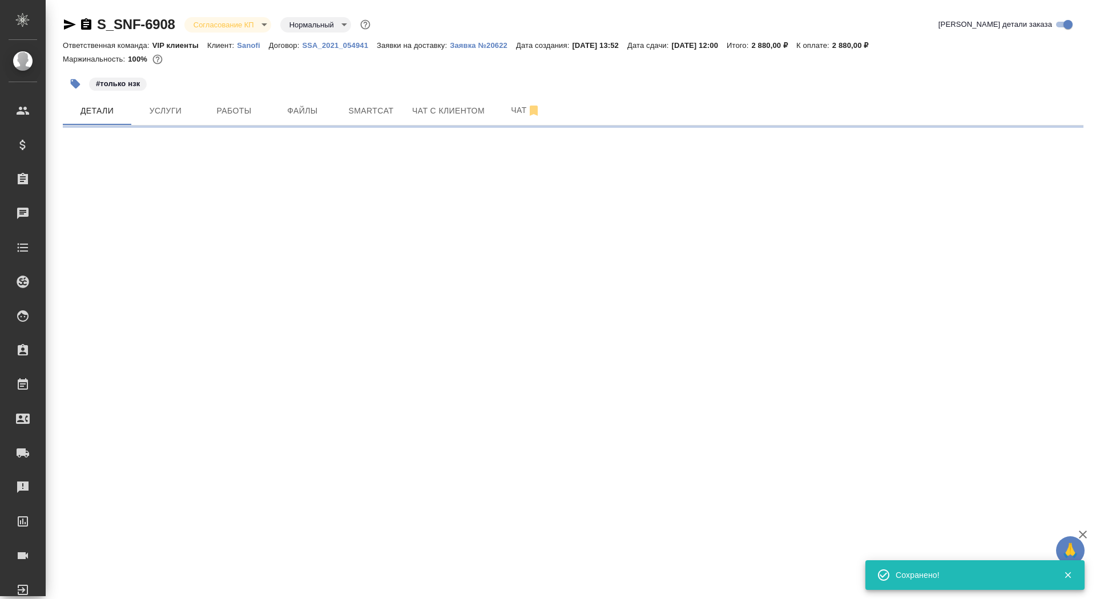
select select "RU"
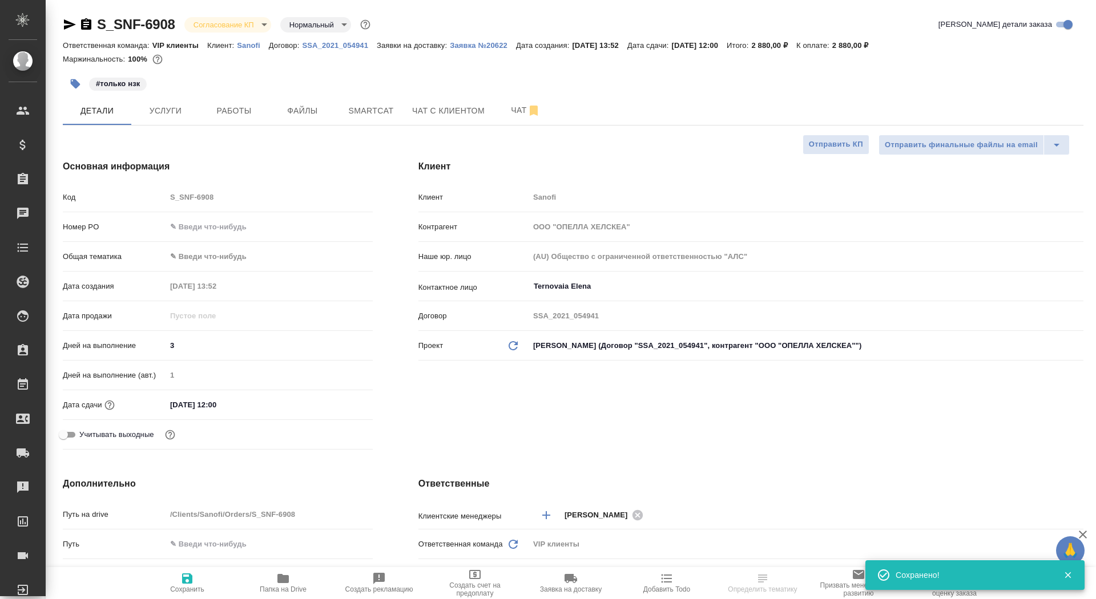
type textarea "x"
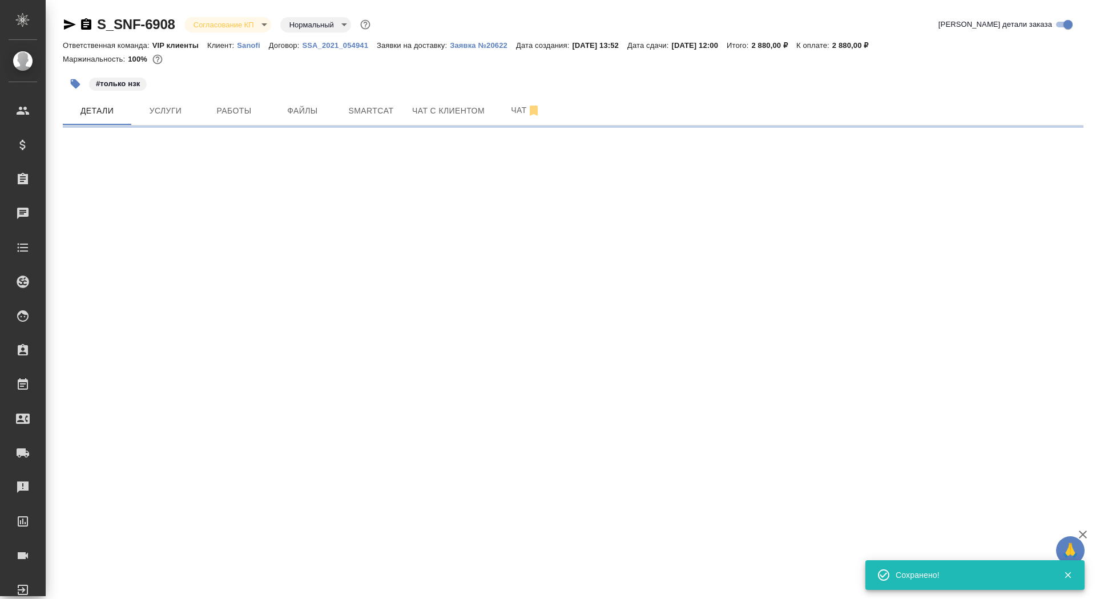
click at [822, 146] on div ".cls-1 fill:#fff; AWATERA Saydasheva Dilyara Клиенты Спецификации Заказы 0 Чаты…" at bounding box center [548, 299] width 1096 height 599
select select "RU"
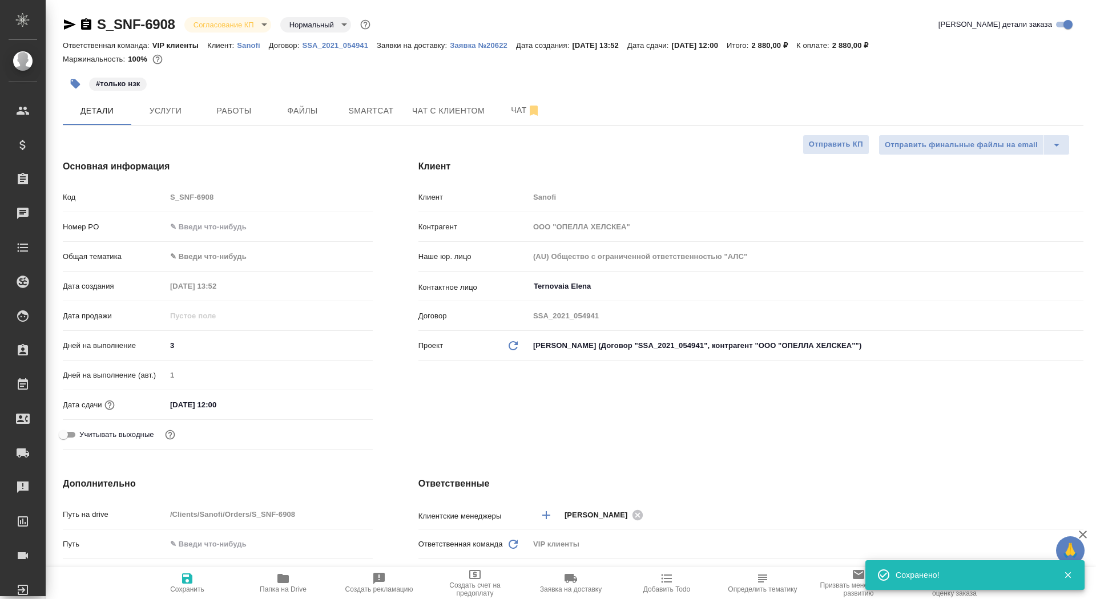
type textarea "x"
click at [822, 146] on span "Отправить КП" at bounding box center [836, 144] width 54 height 13
type textarea "x"
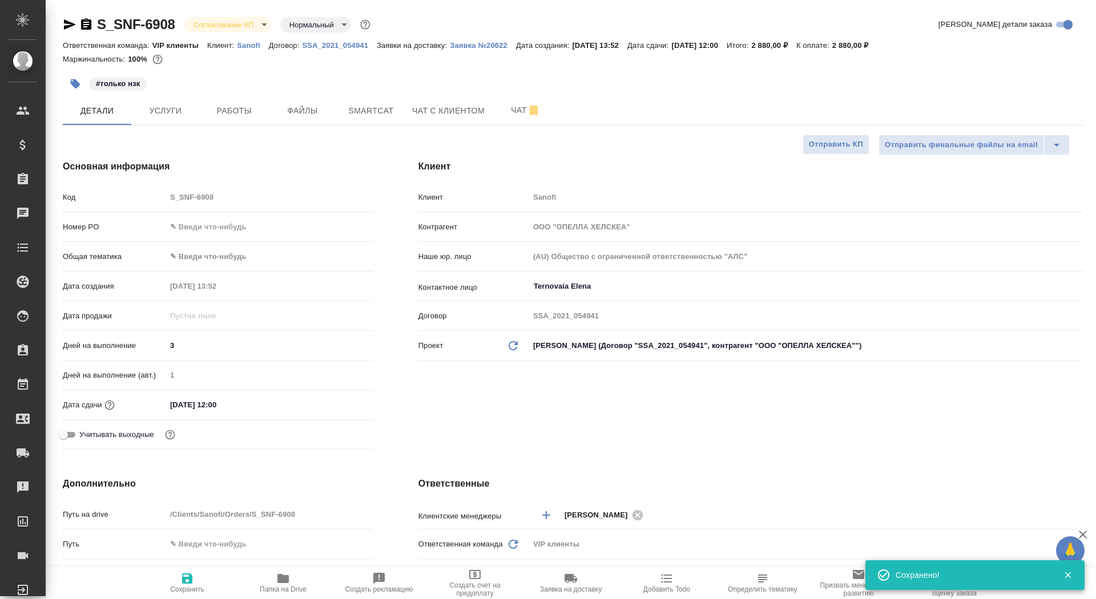
type textarea "x"
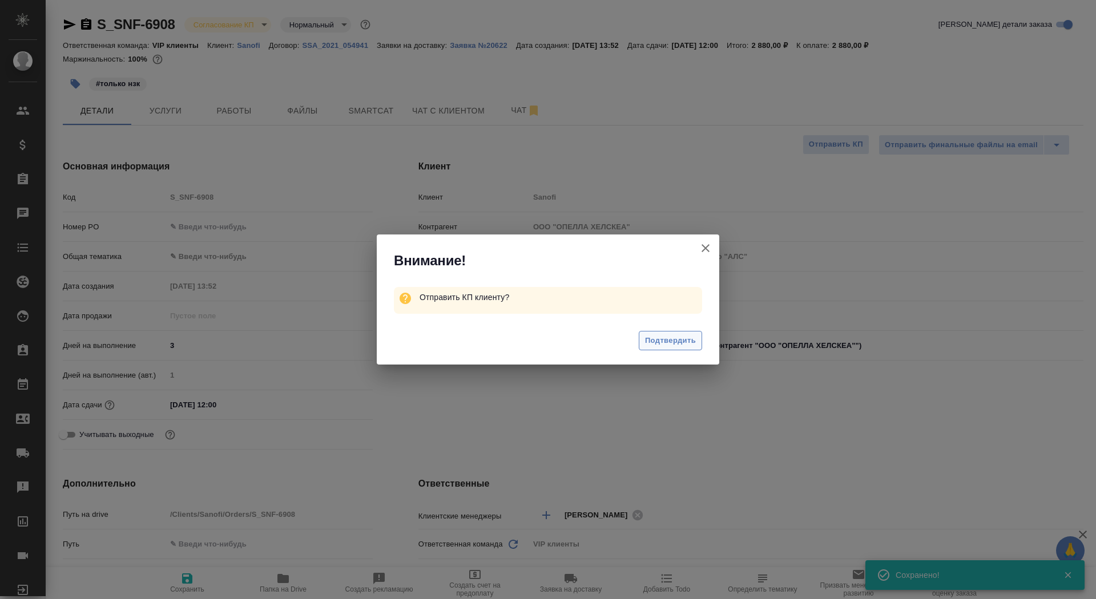
click at [670, 343] on span "Подтвердить" at bounding box center [670, 341] width 51 height 13
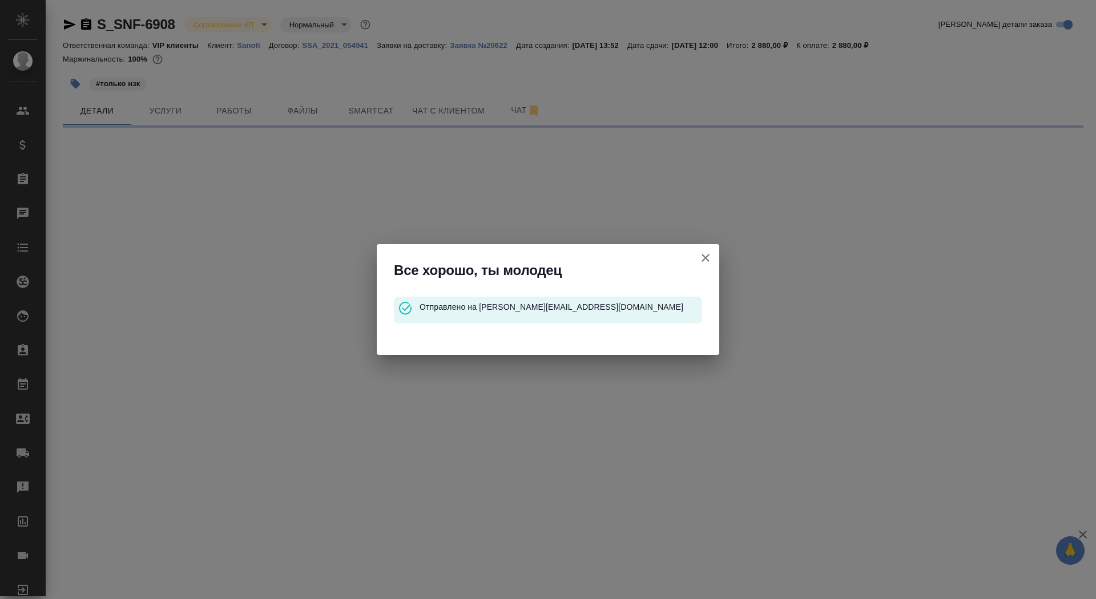
select select "RU"
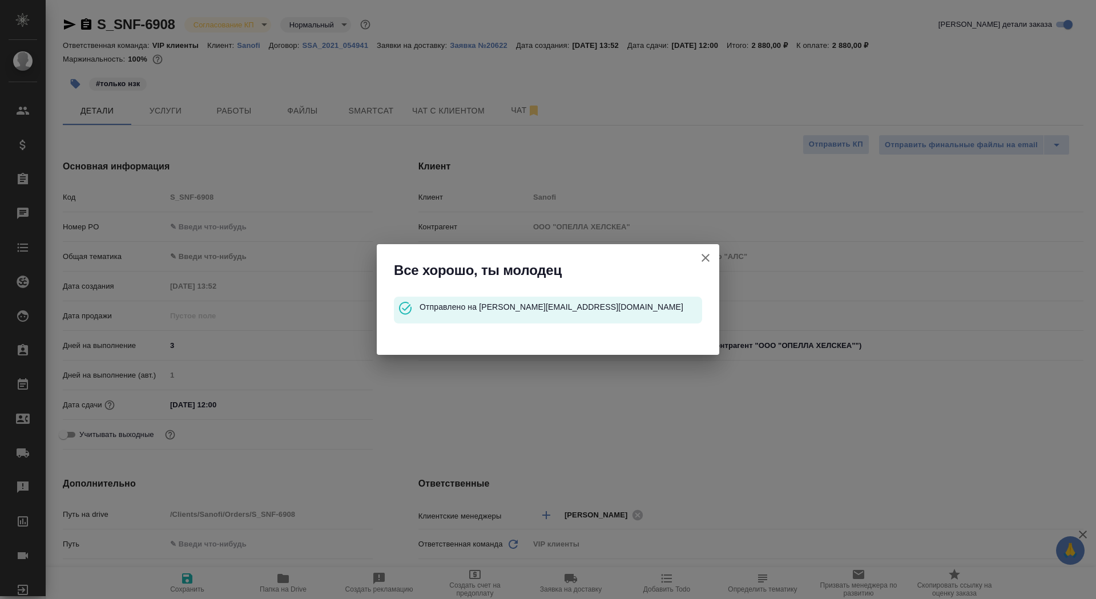
type textarea "x"
click at [704, 258] on icon "button" at bounding box center [706, 258] width 8 height 8
type textarea "x"
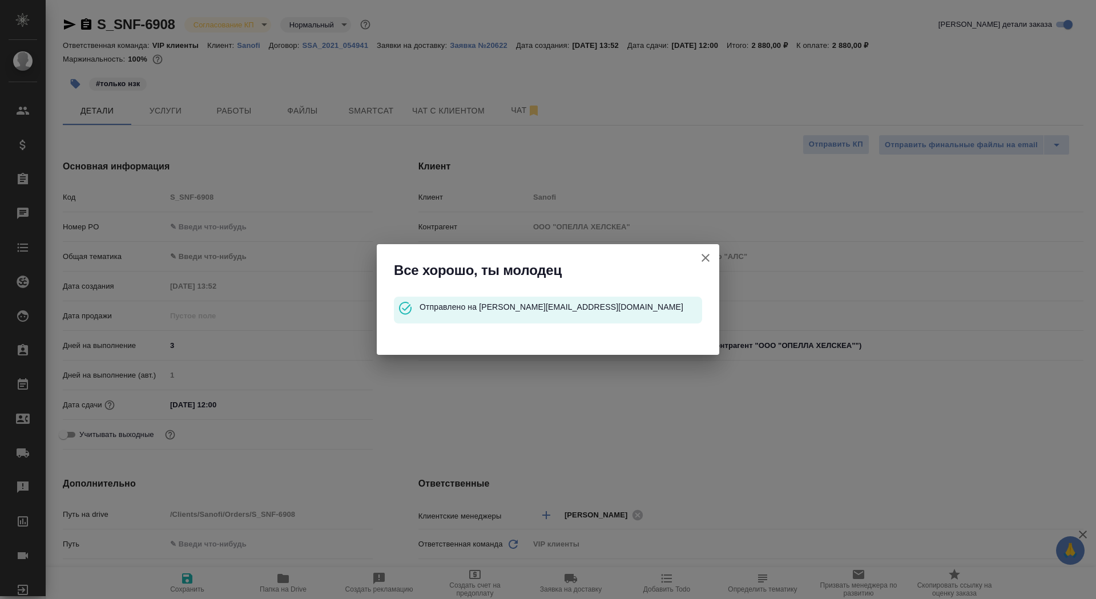
type textarea "x"
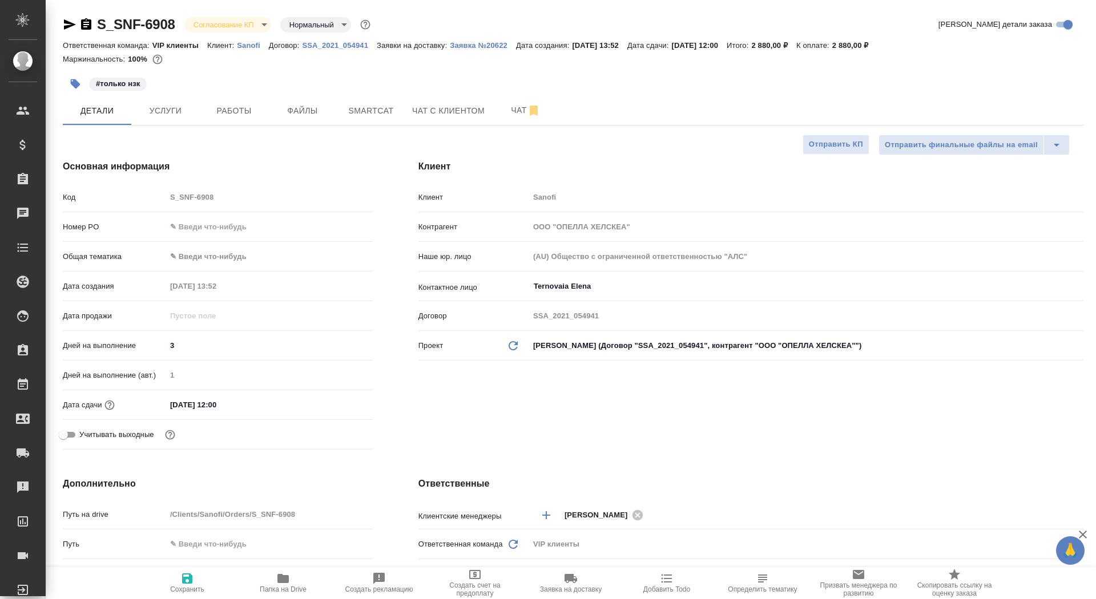
type textarea "x"
